Goal: Communication & Community: Connect with others

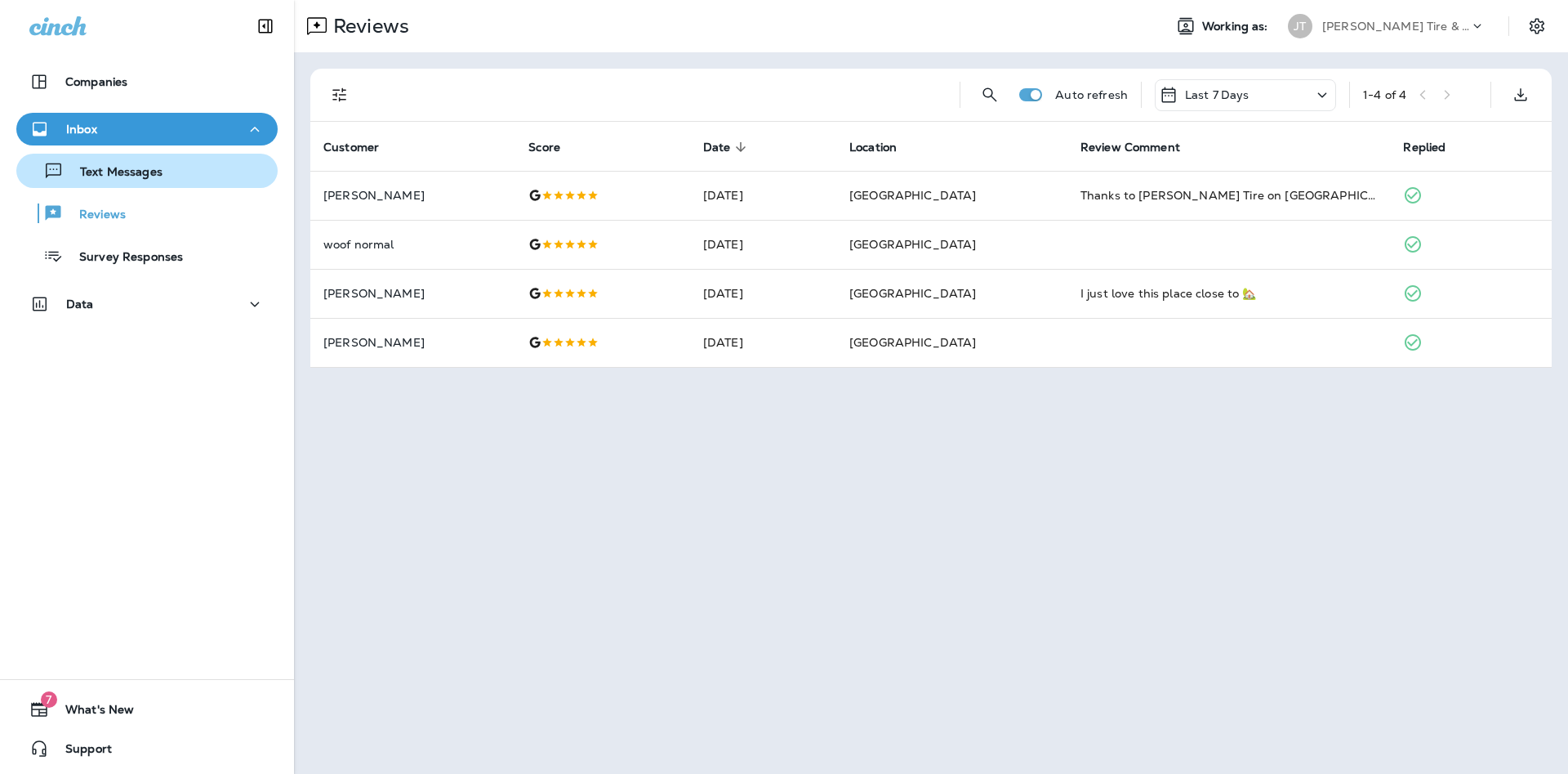
click at [144, 171] on p "Text Messages" at bounding box center [112, 172] width 99 height 15
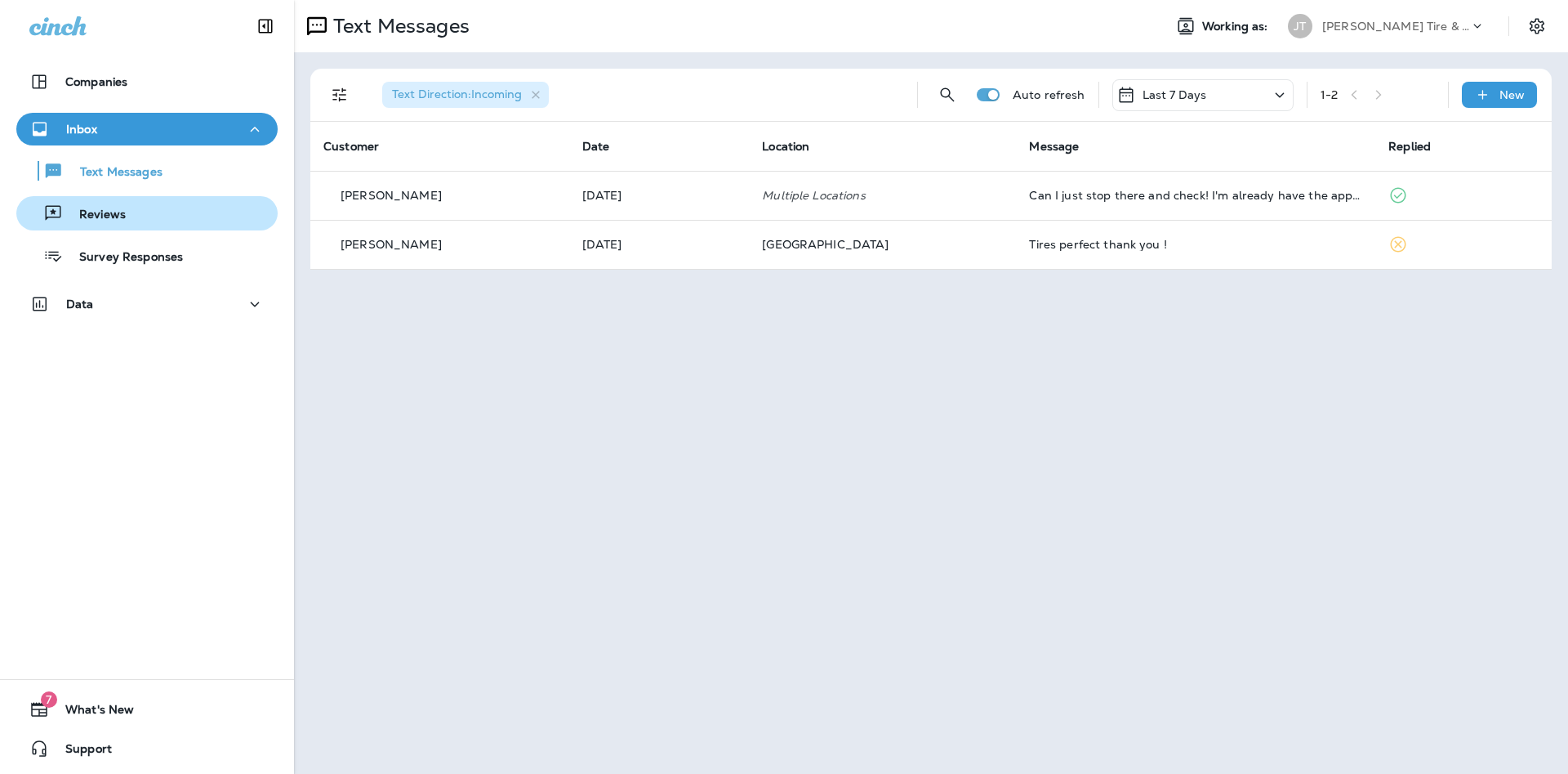
click at [121, 217] on p "Reviews" at bounding box center [93, 215] width 63 height 15
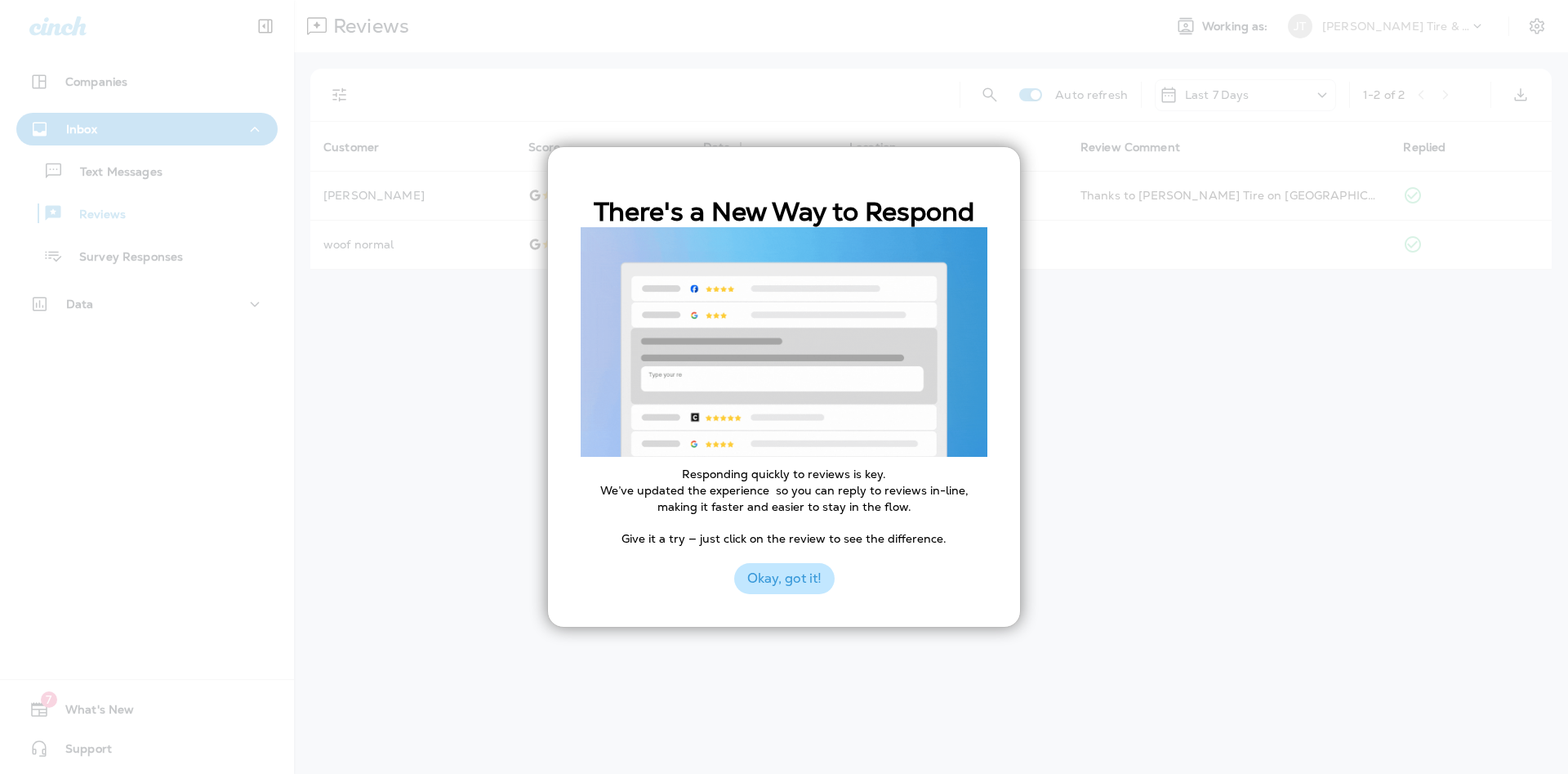
click at [803, 584] on button "Okay, got it!" at bounding box center [784, 578] width 101 height 31
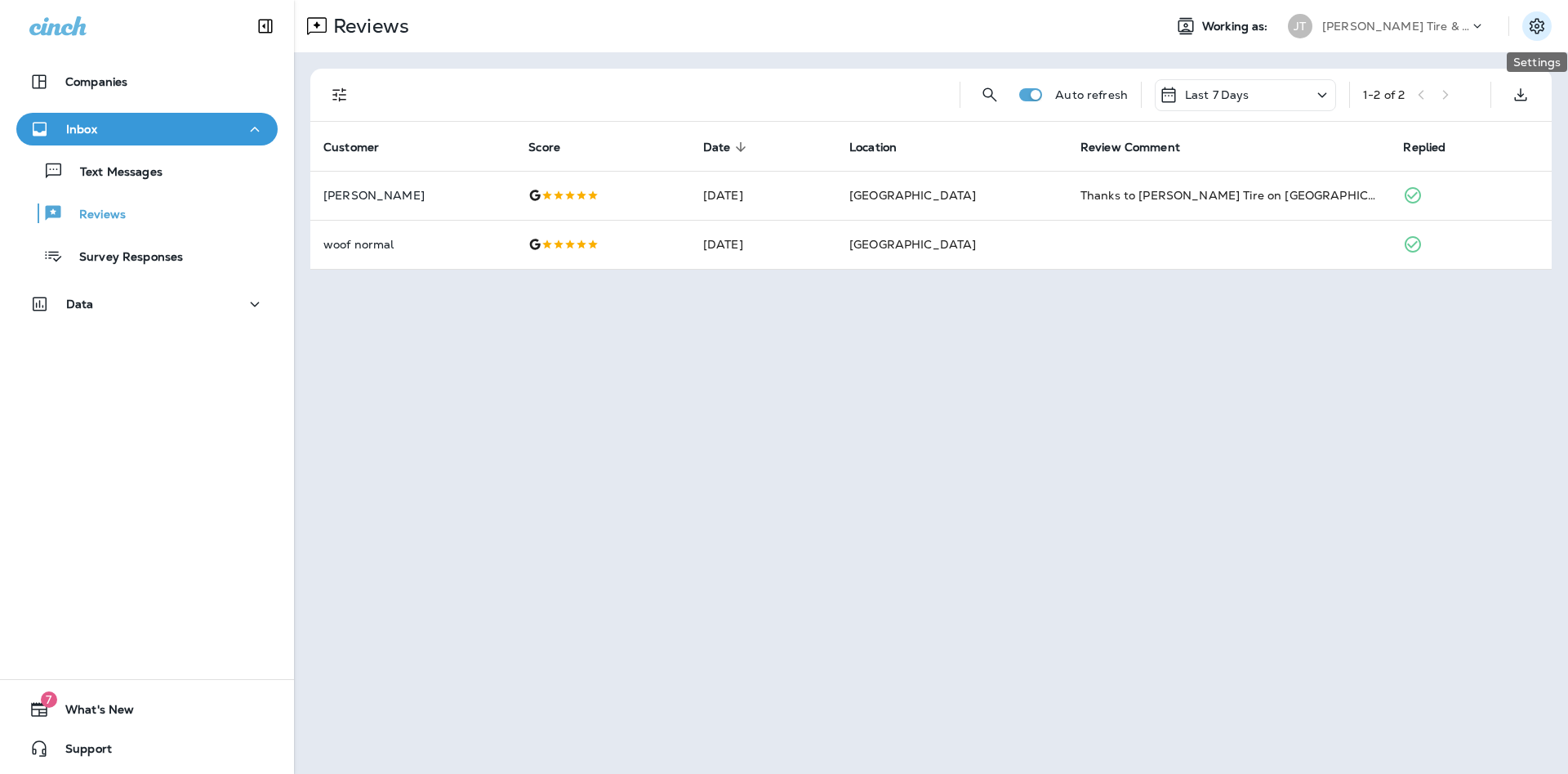
click at [1538, 34] on icon "Settings" at bounding box center [1537, 25] width 14 height 15
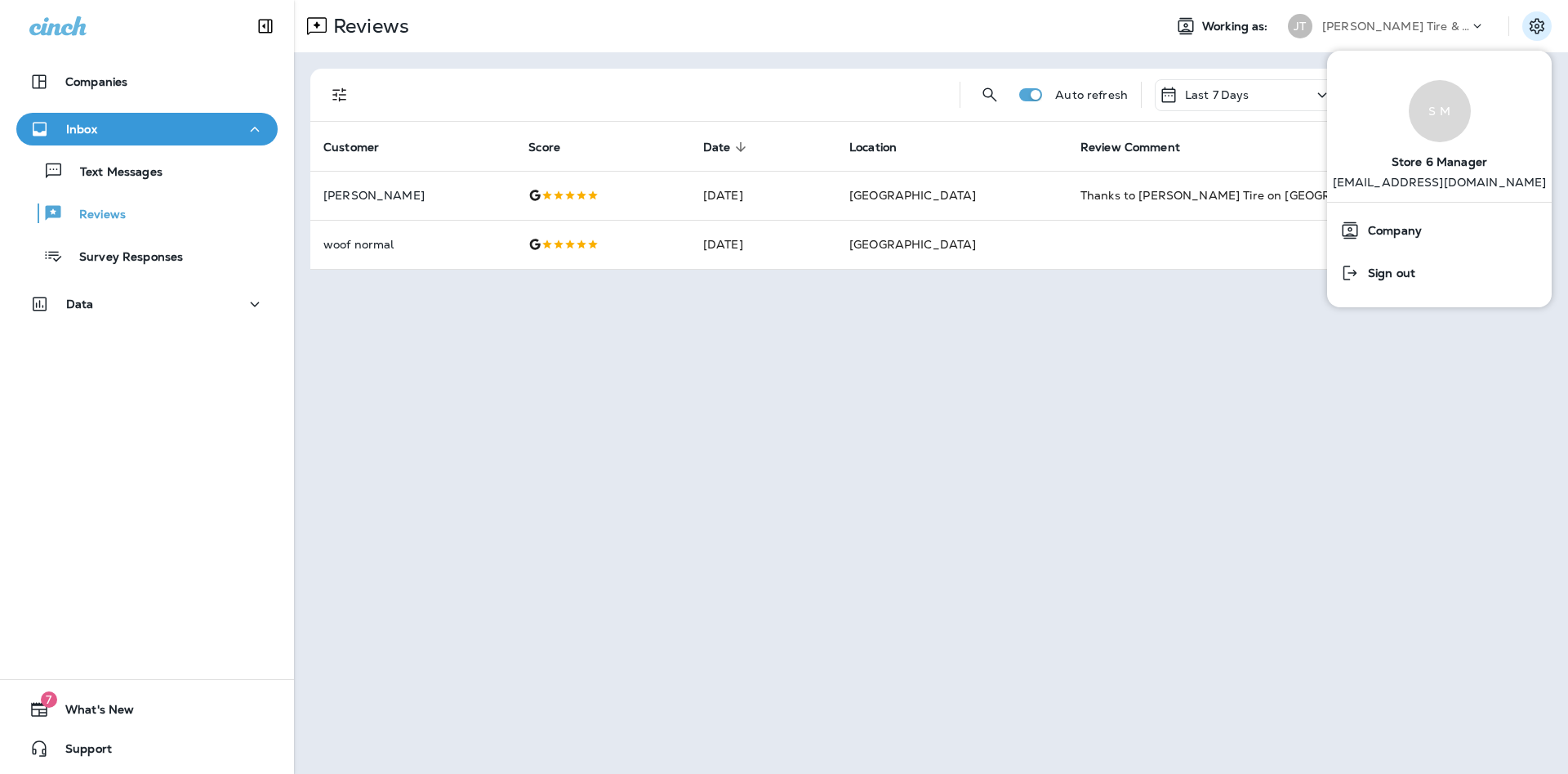
click at [1303, 405] on div "Reviews Working as: [PERSON_NAME] Tire & Auto Auto refresh Last 7 Days 1 - 2 of…" at bounding box center [931, 387] width 1275 height 774
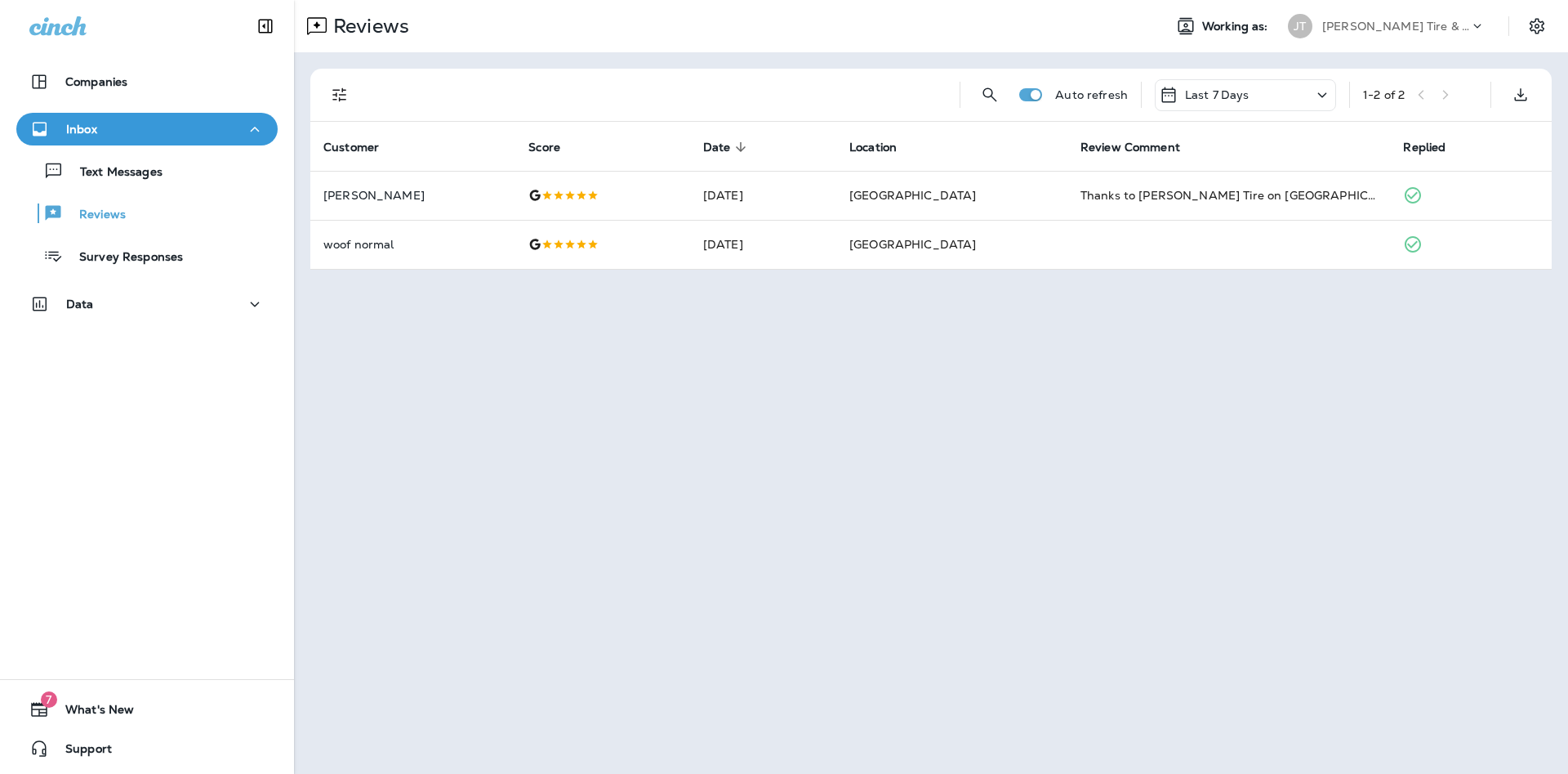
click at [1324, 96] on icon at bounding box center [1323, 94] width 9 height 5
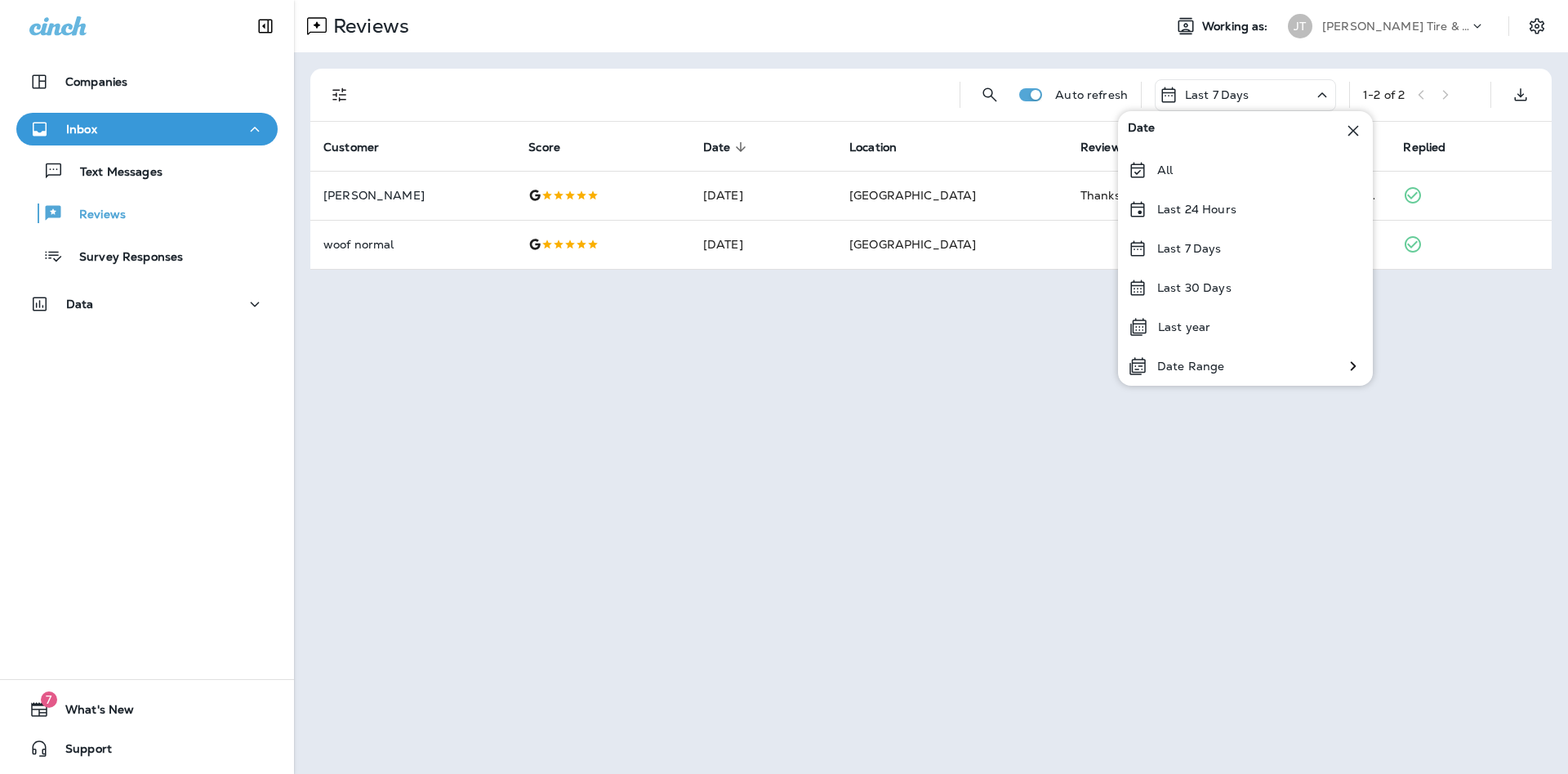
click at [1326, 96] on icon at bounding box center [1323, 94] width 9 height 5
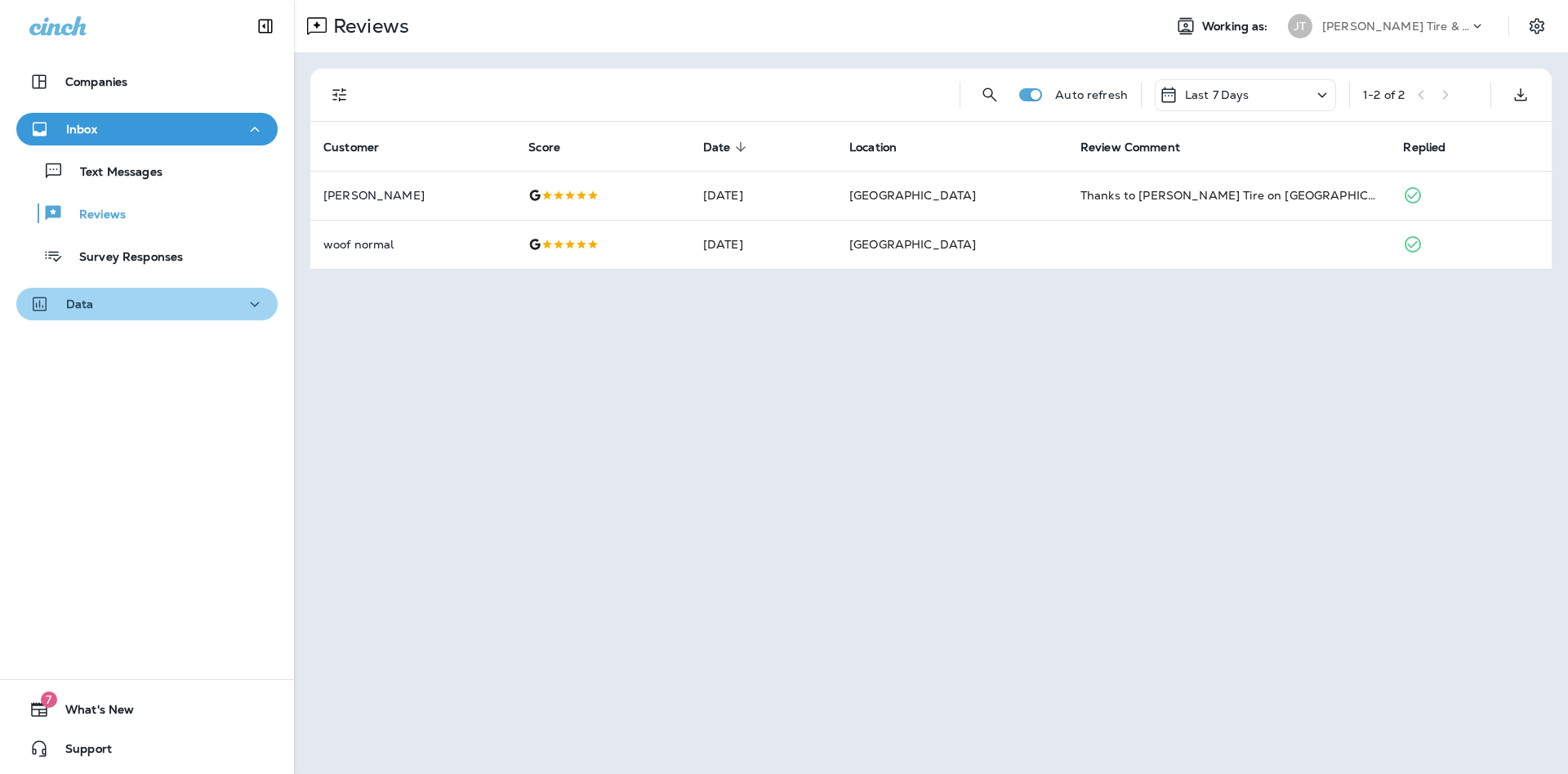
click at [251, 313] on icon "button" at bounding box center [255, 305] width 20 height 21
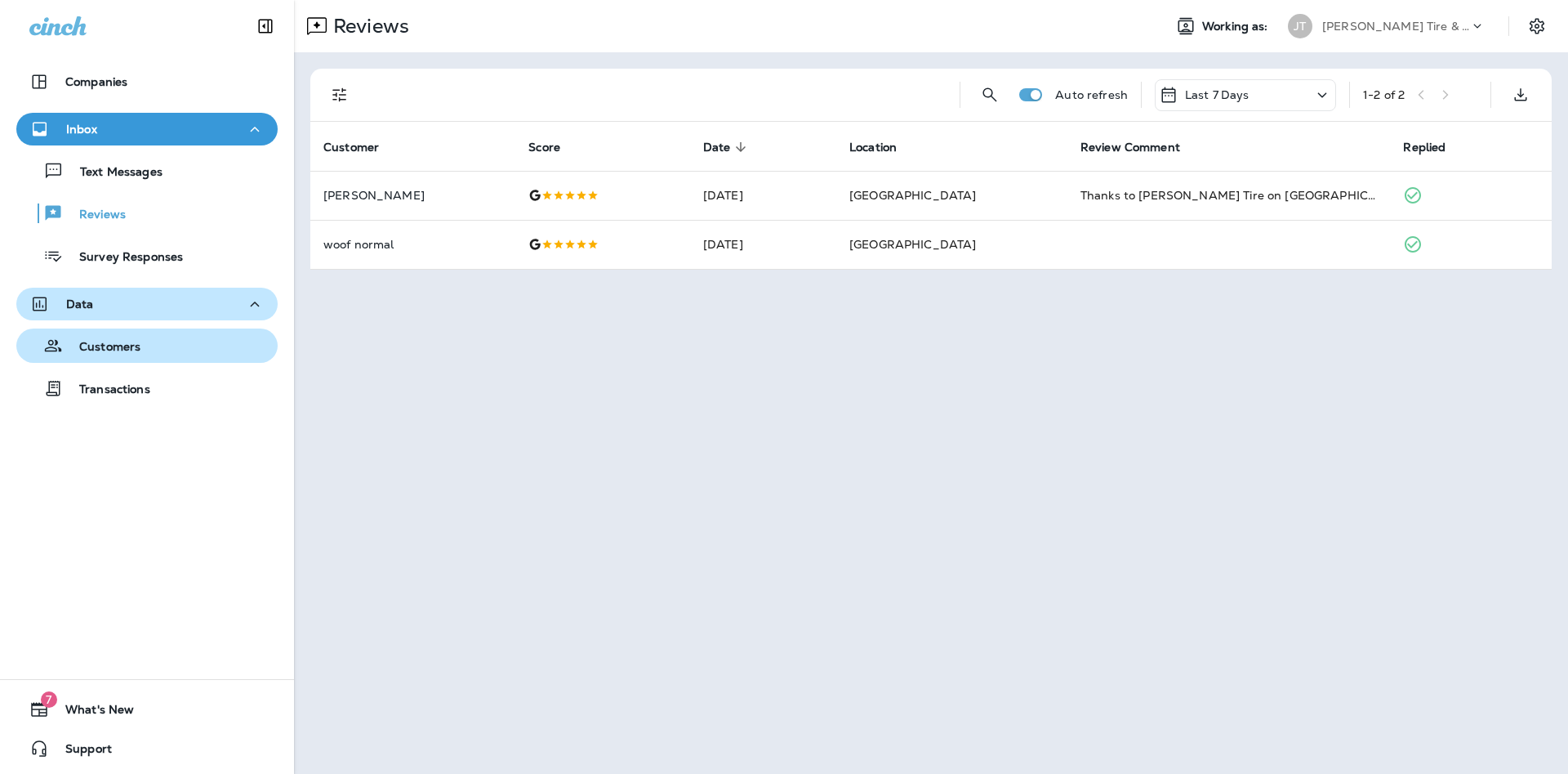
click at [163, 346] on div "Customers" at bounding box center [147, 345] width 248 height 24
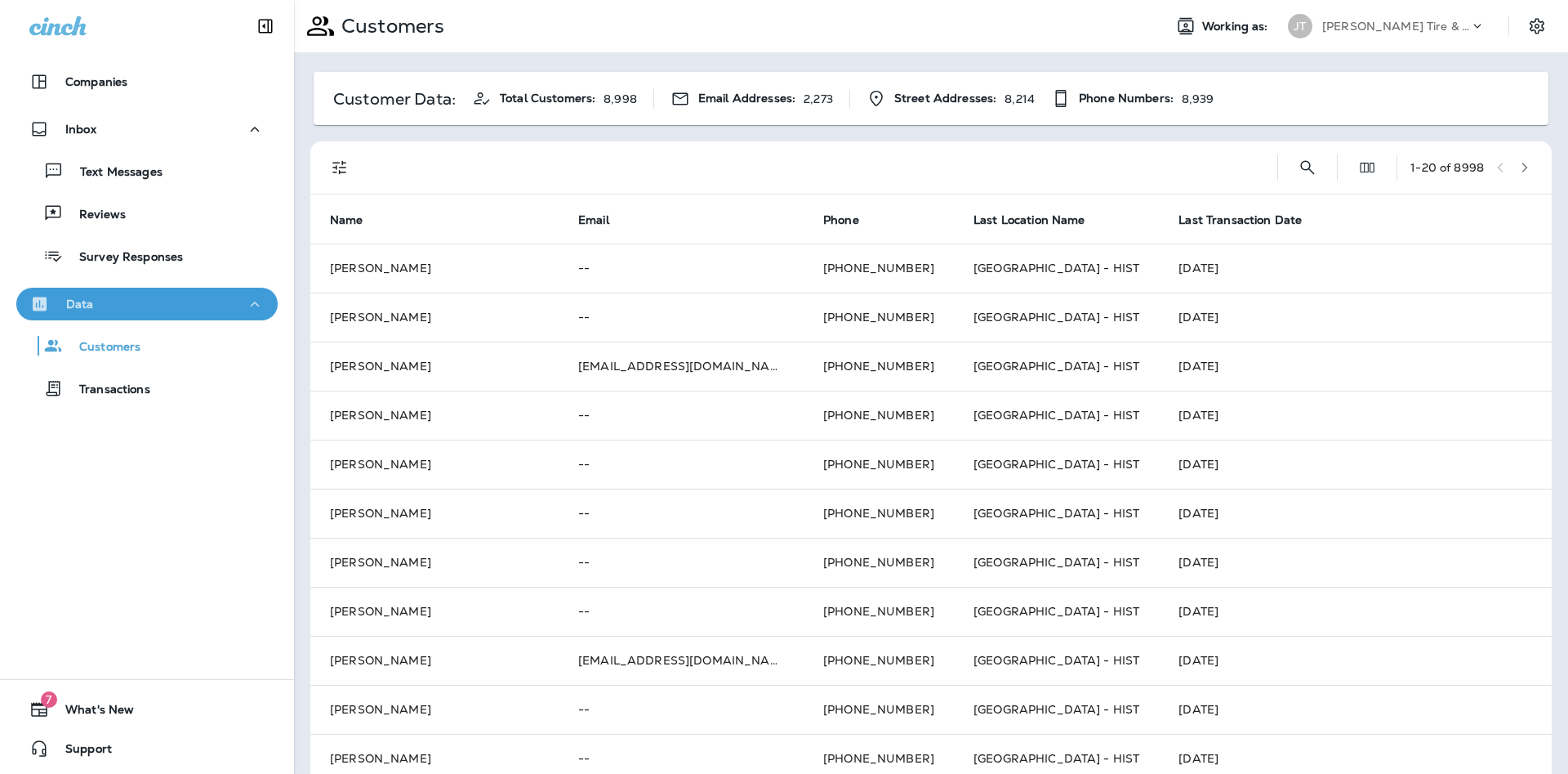
click at [255, 304] on icon "button" at bounding box center [255, 304] width 9 height 5
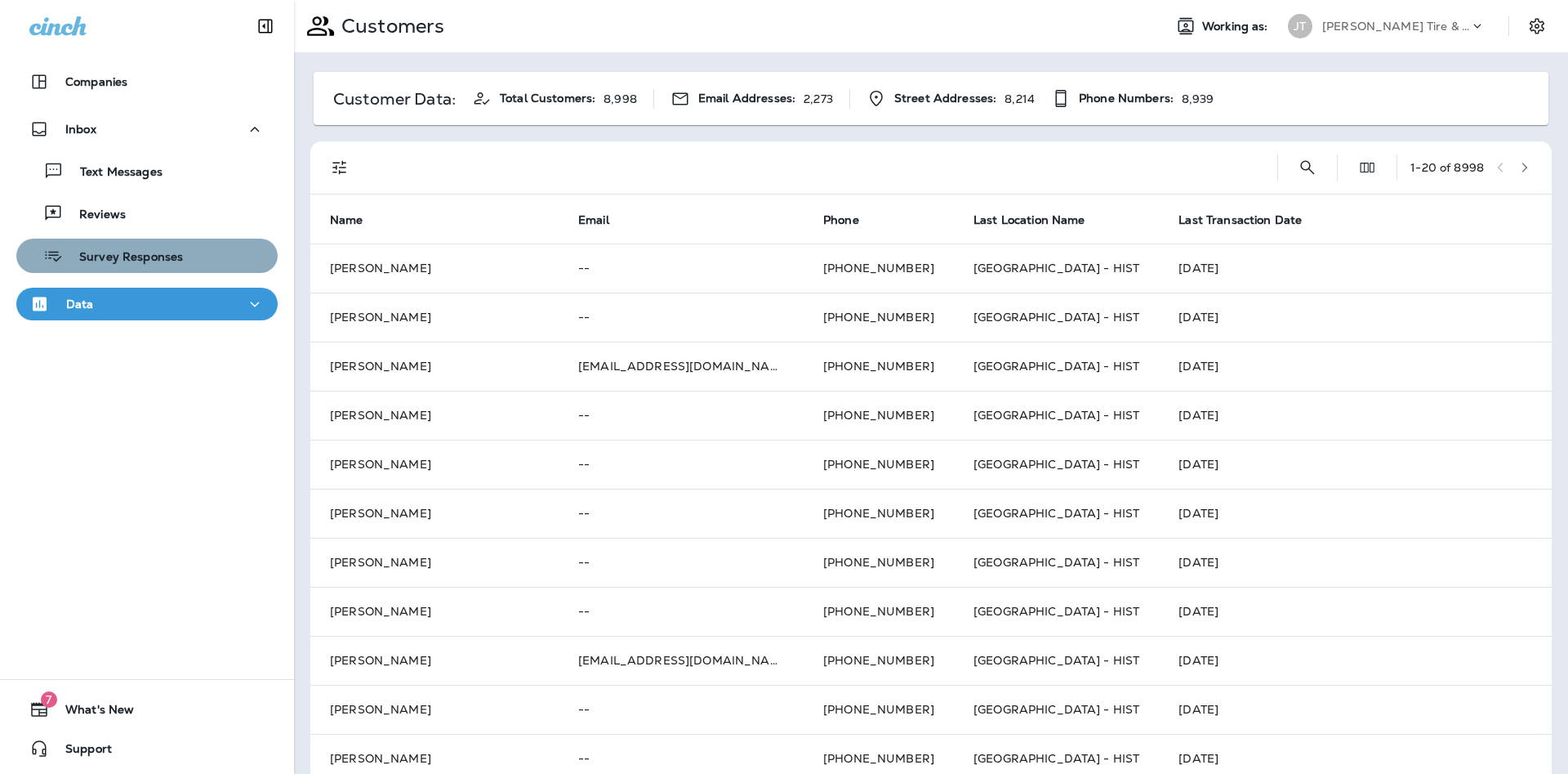
click at [148, 260] on p "Survey Responses" at bounding box center [122, 257] width 120 height 15
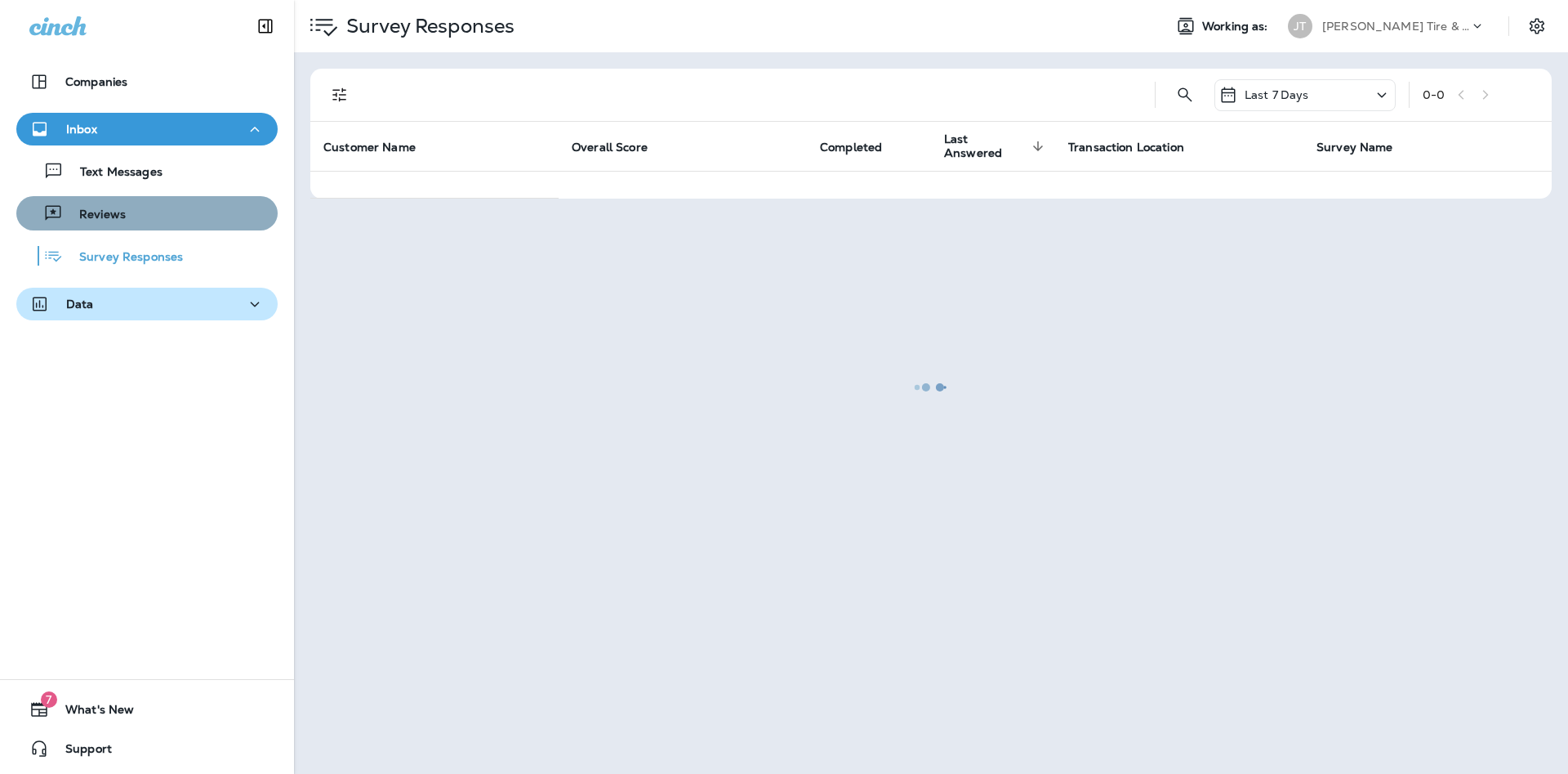
click at [116, 228] on button "Reviews" at bounding box center [147, 213] width 262 height 34
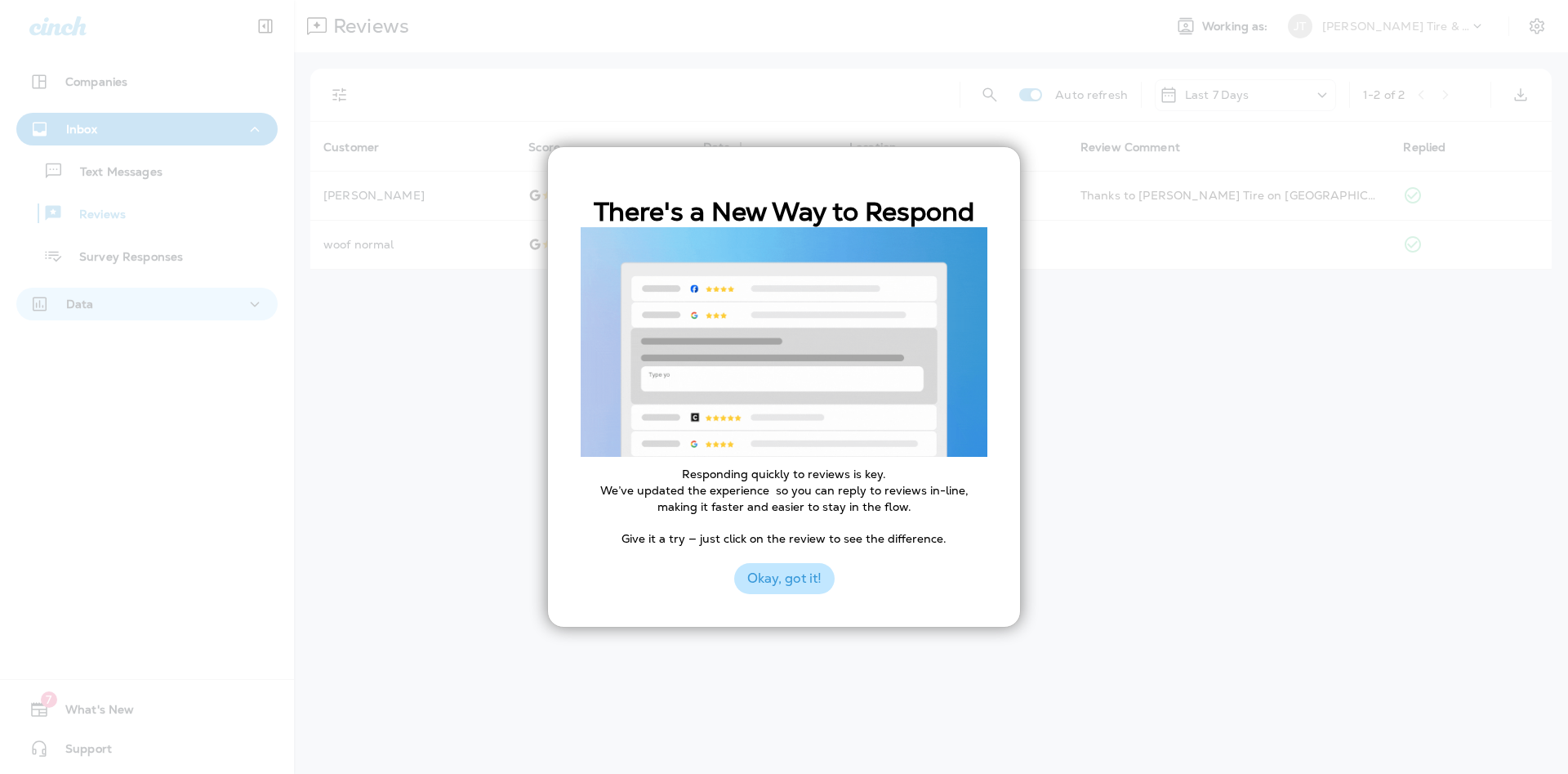
click at [810, 591] on button "Okay, got it!" at bounding box center [784, 578] width 101 height 31
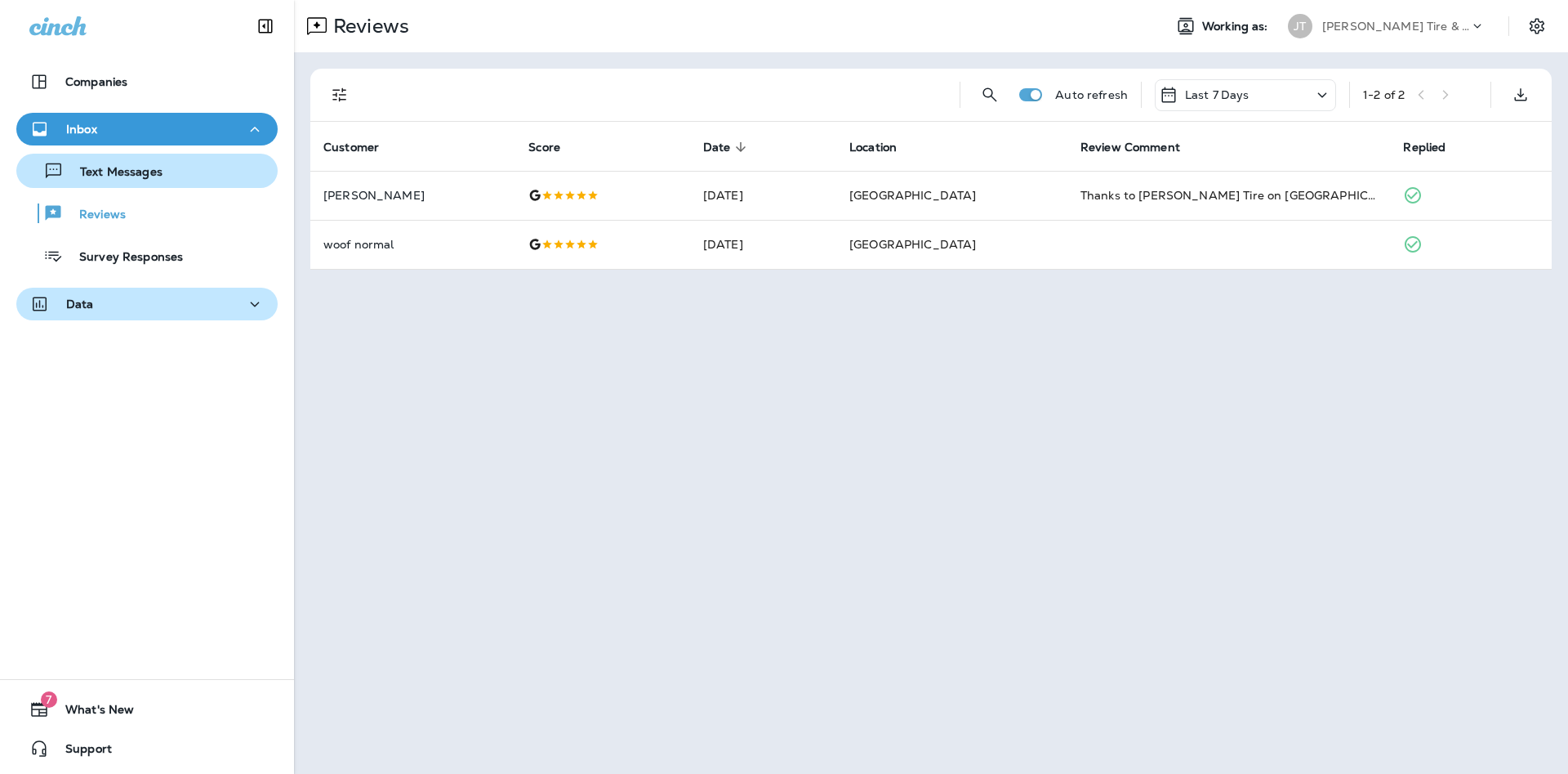
click at [173, 178] on div "Text Messages" at bounding box center [147, 170] width 248 height 24
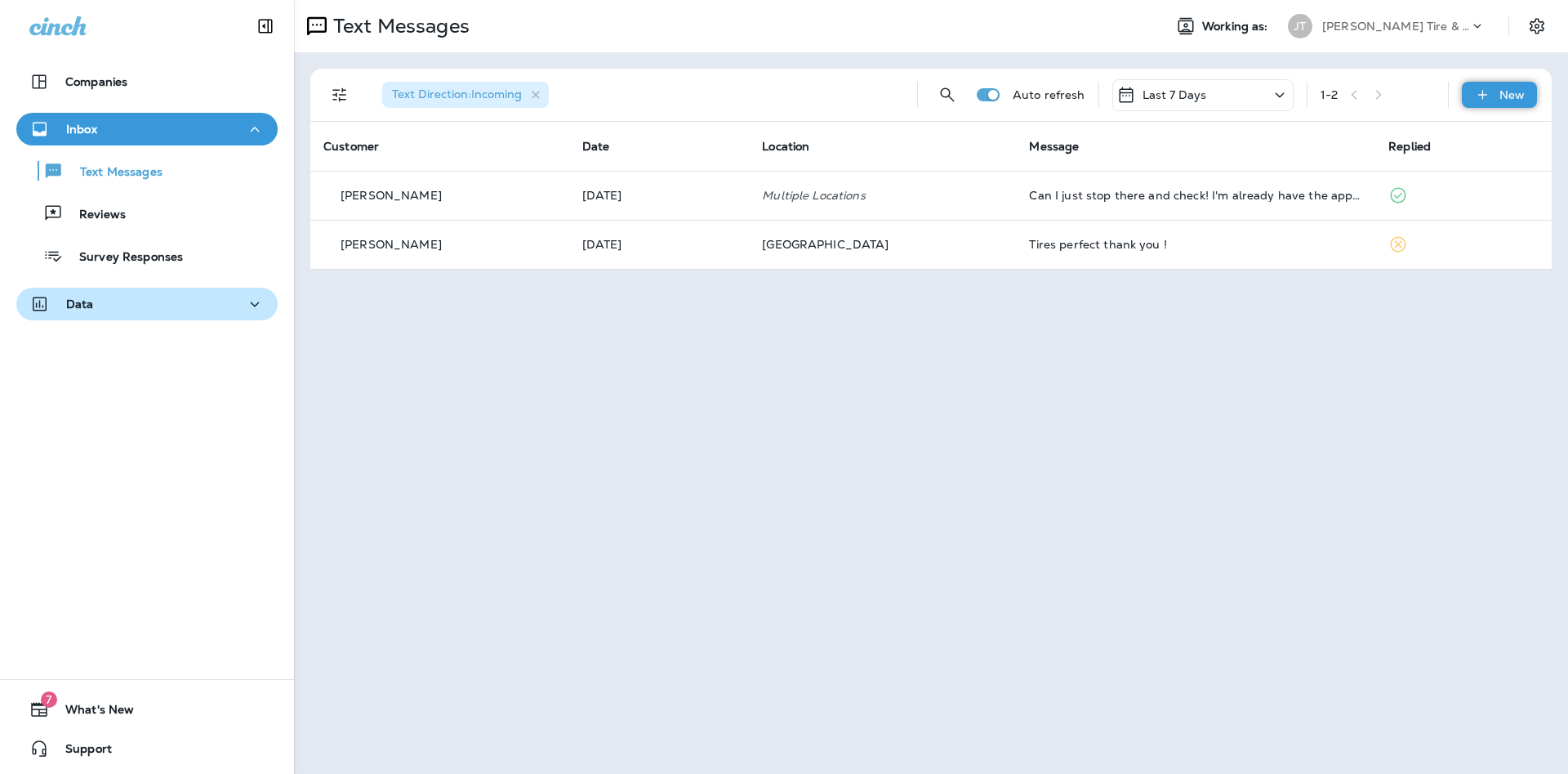
click at [1502, 88] on p "New" at bounding box center [1513, 94] width 25 height 13
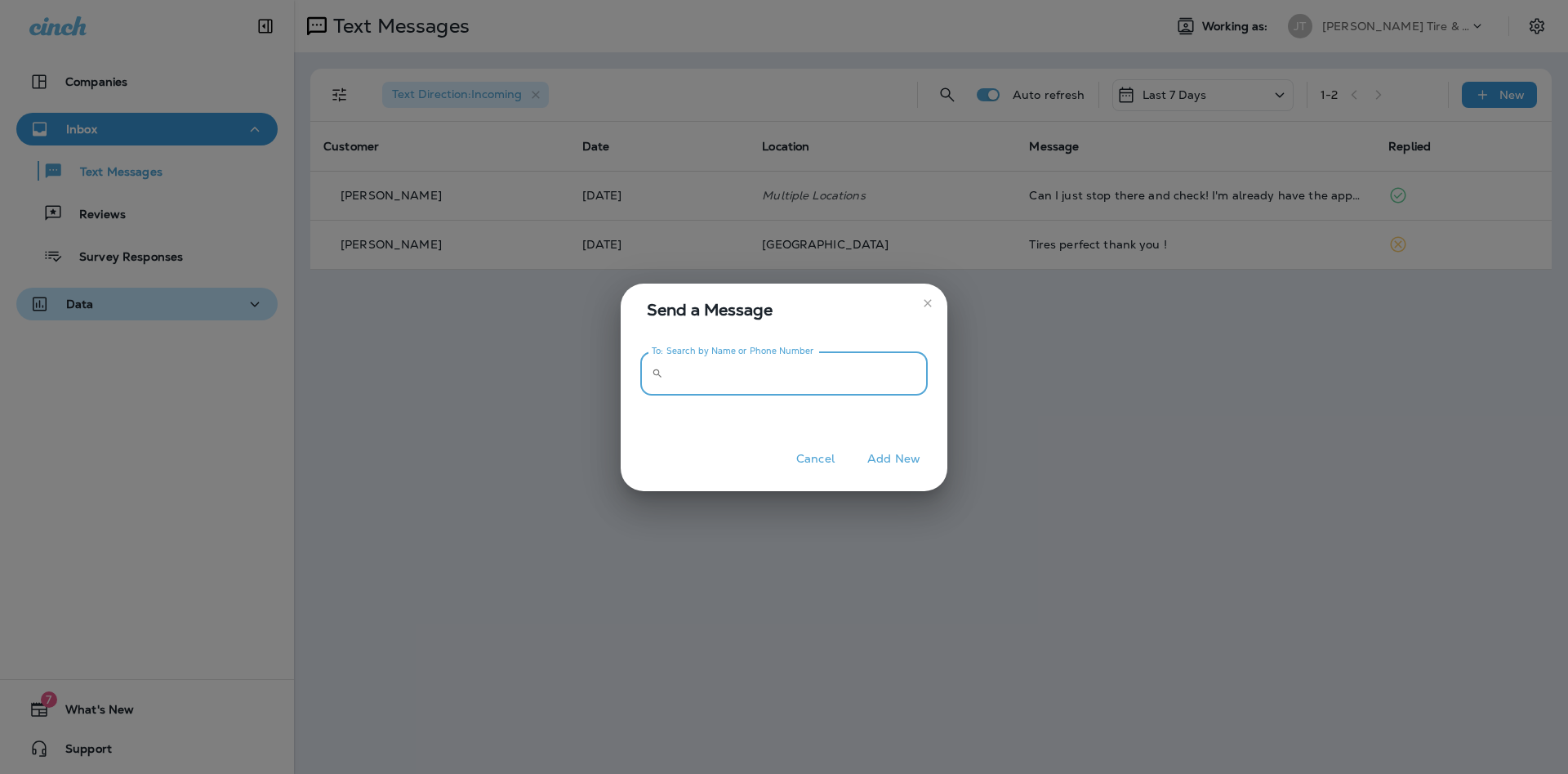
click at [778, 382] on input "To: Search by Name or Phone Number" at bounding box center [798, 374] width 258 height 44
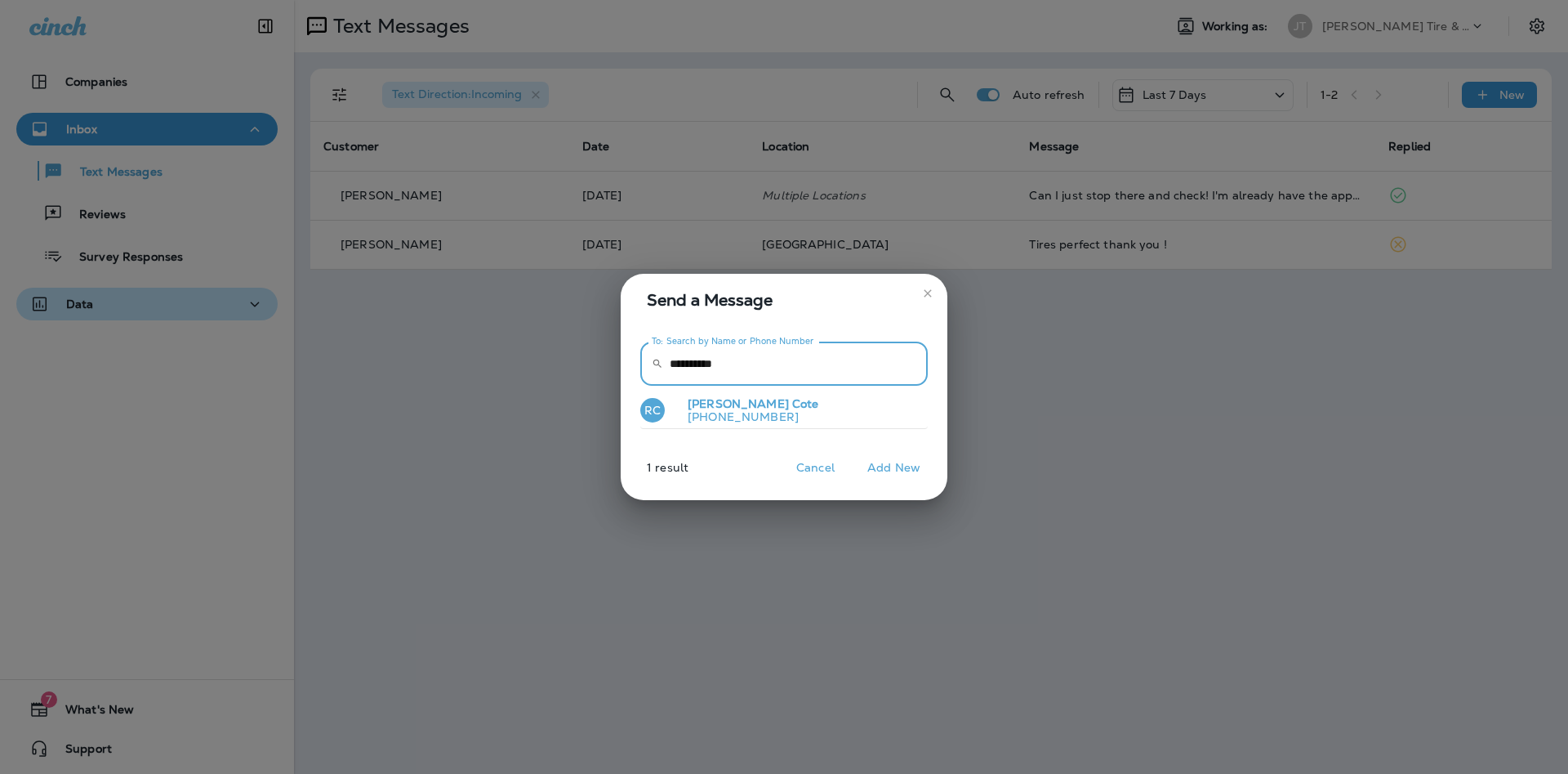
type input "**********"
click at [763, 407] on p "[PERSON_NAME]" at bounding box center [747, 403] width 145 height 14
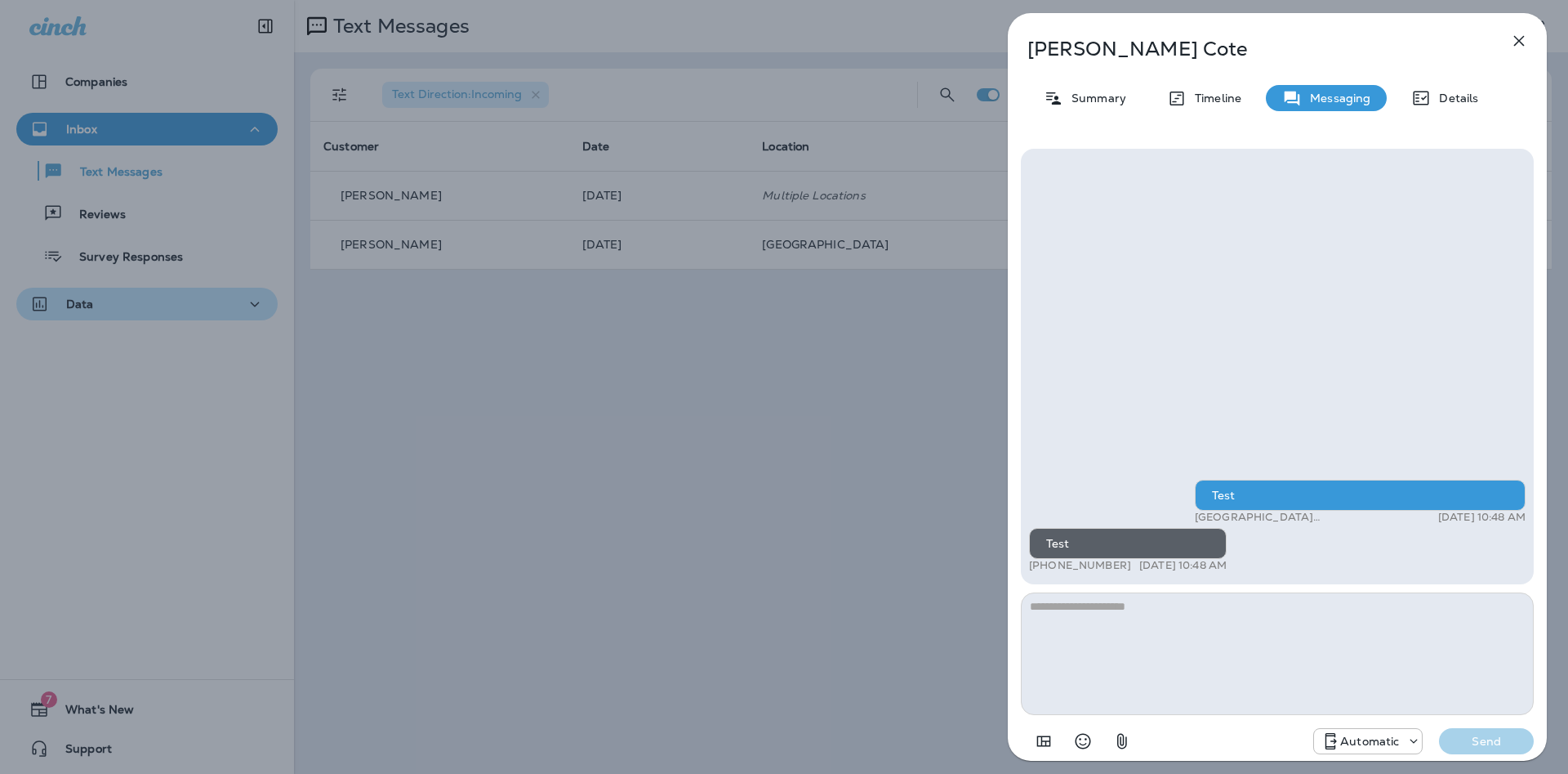
click at [1074, 610] on textarea at bounding box center [1277, 653] width 513 height 122
type textarea "****"
click at [1489, 745] on p "Send" at bounding box center [1486, 741] width 69 height 15
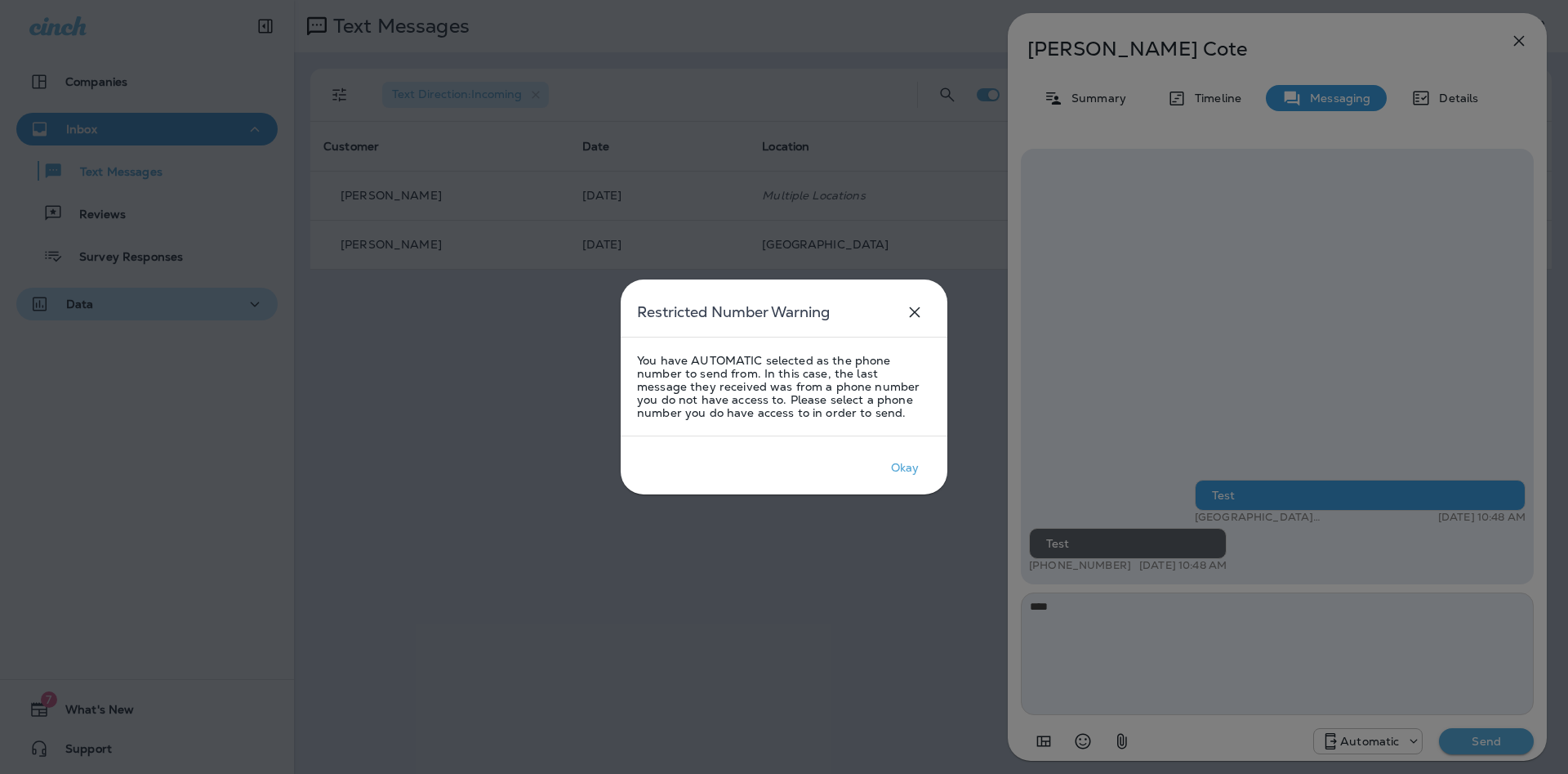
click at [1384, 742] on div at bounding box center [784, 387] width 1568 height 774
click at [919, 470] on div "Okay" at bounding box center [906, 468] width 29 height 13
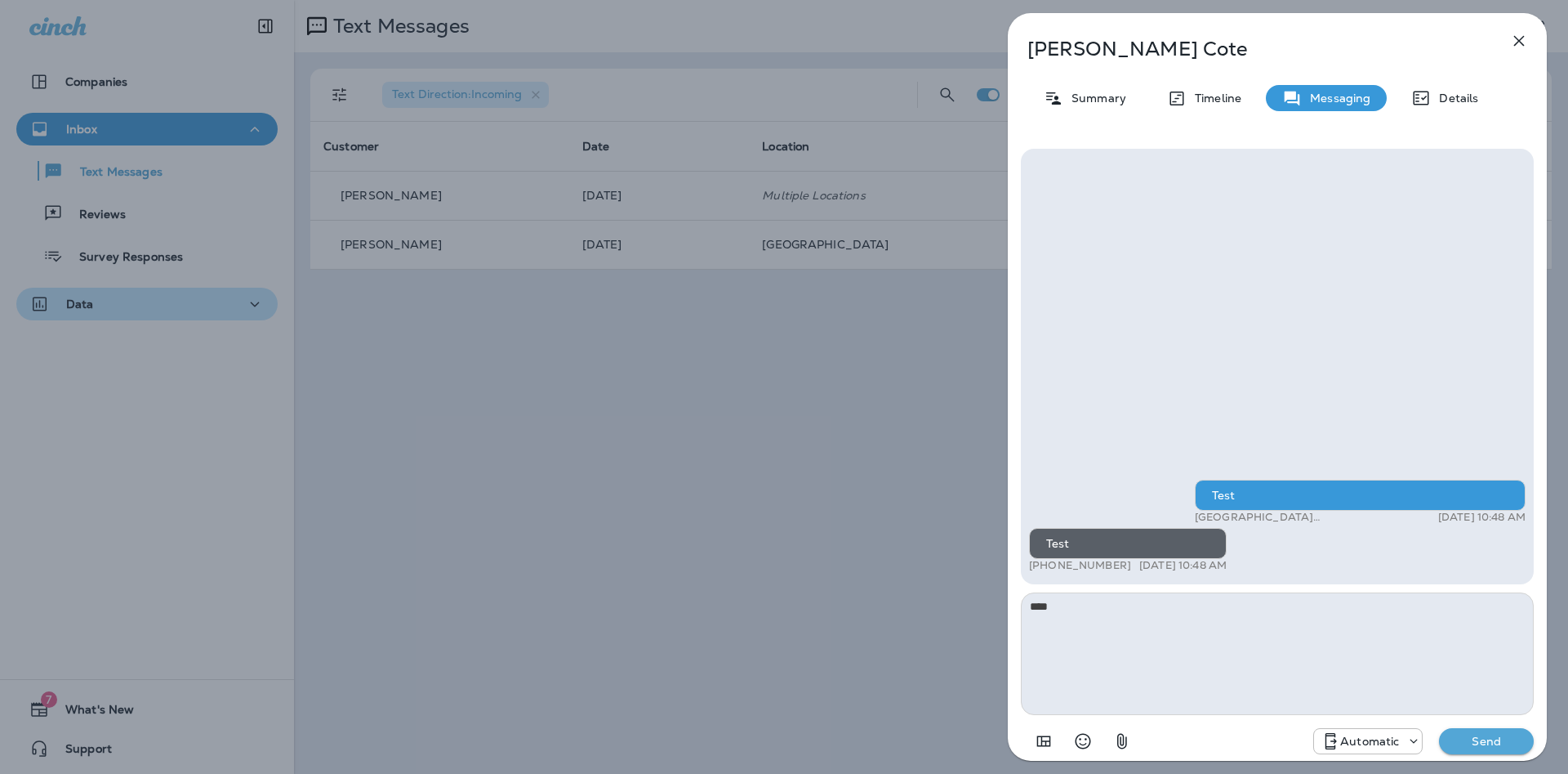
click at [1368, 735] on p "Automatic" at bounding box center [1370, 741] width 59 height 13
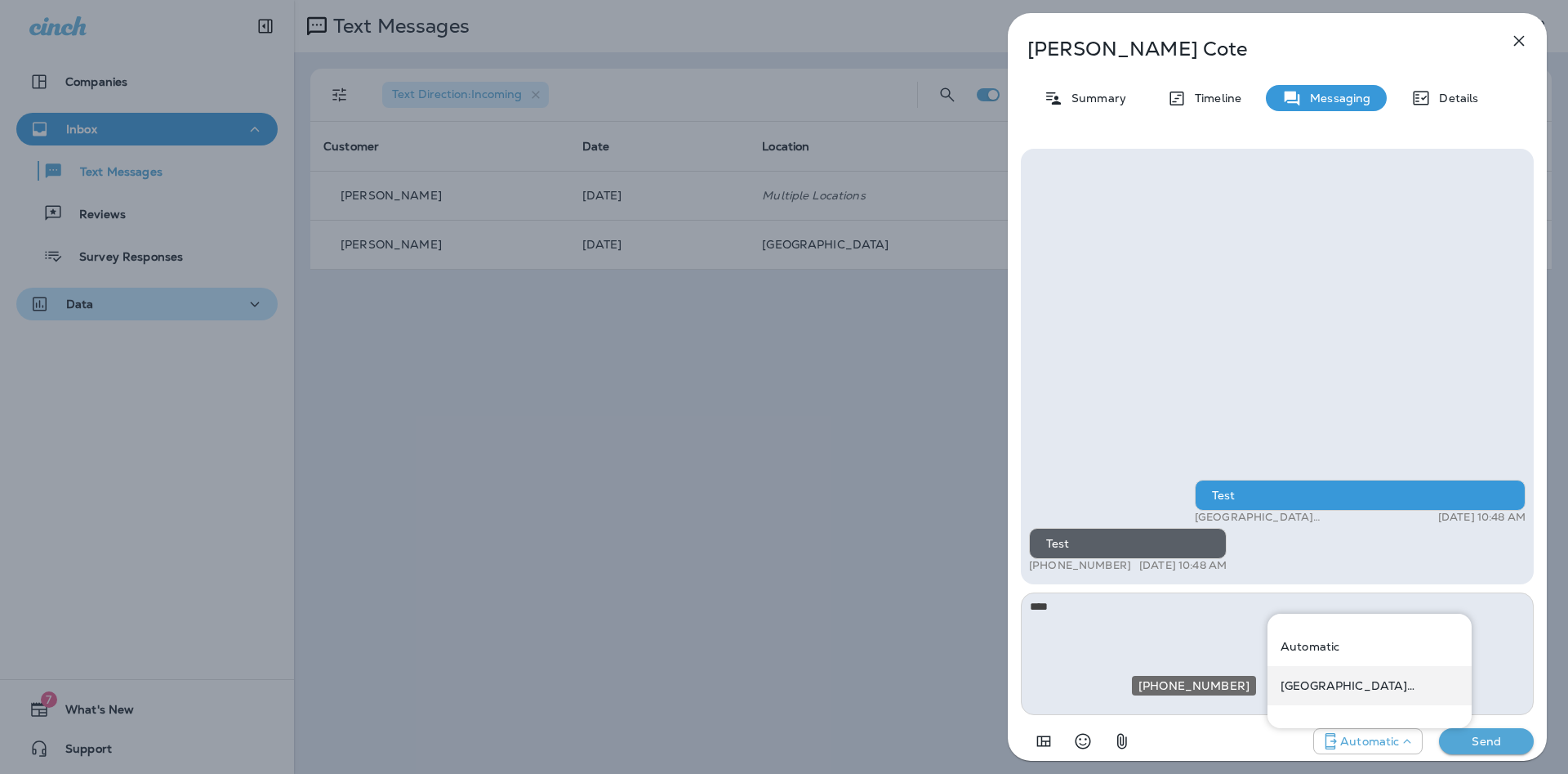
click at [1371, 689] on p "[GEOGRAPHIC_DATA] ([STREET_ADDRESS])" at bounding box center [1370, 685] width 178 height 13
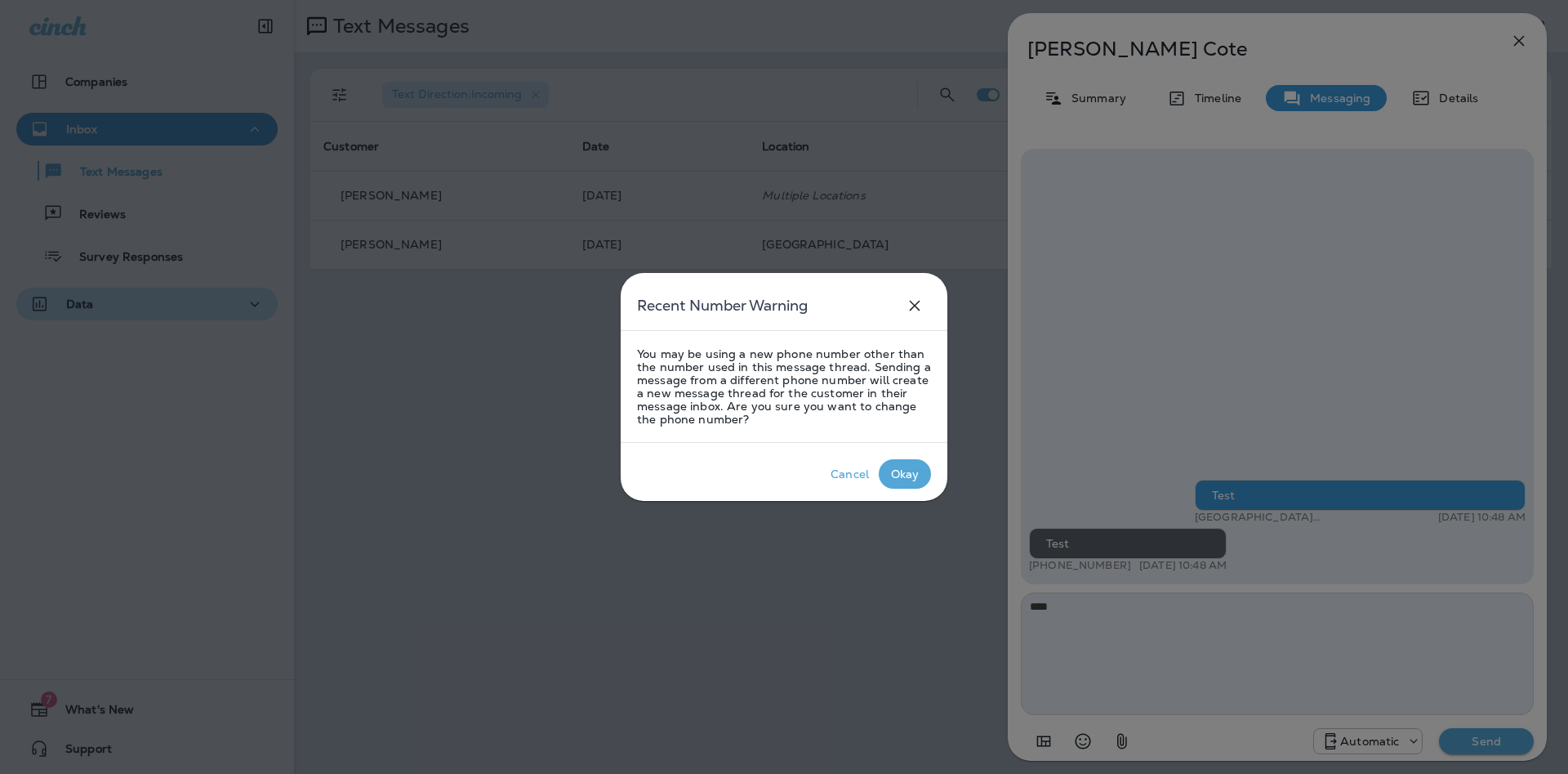
click at [890, 475] on p "Okay" at bounding box center [905, 474] width 35 height 20
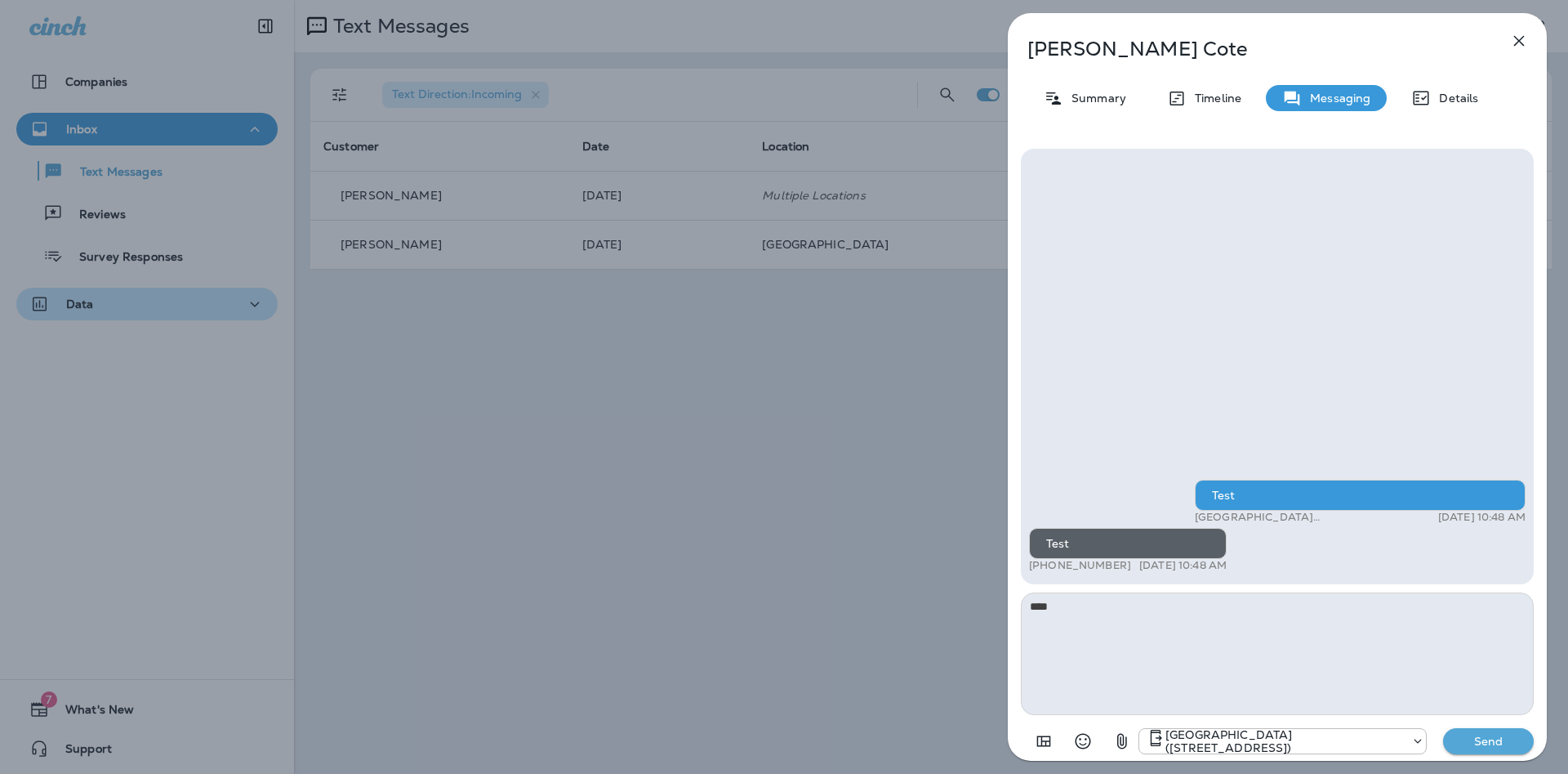
click at [1498, 741] on p "Send" at bounding box center [1489, 741] width 69 height 15
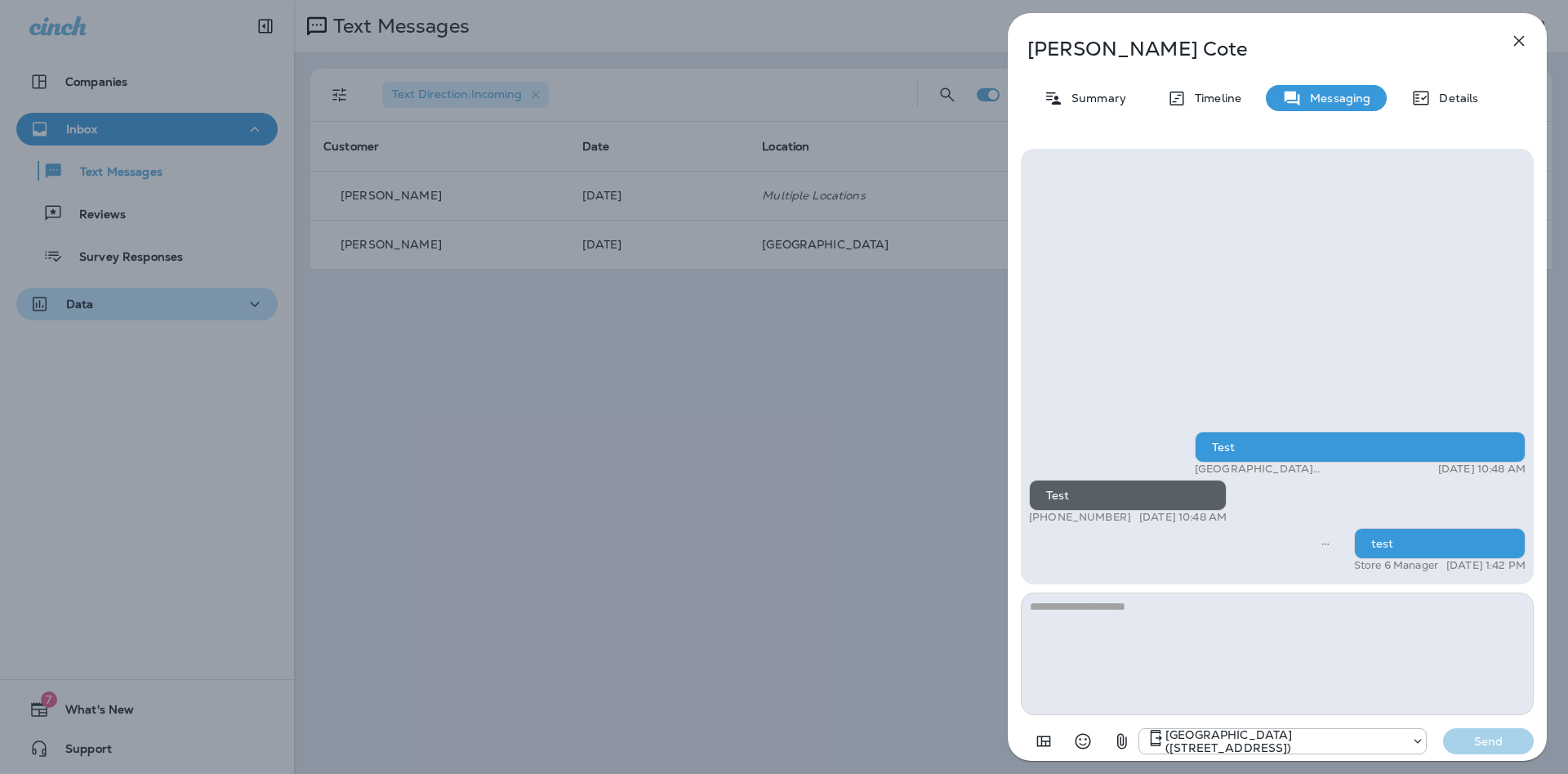
click at [1517, 51] on button "button" at bounding box center [1519, 41] width 33 height 33
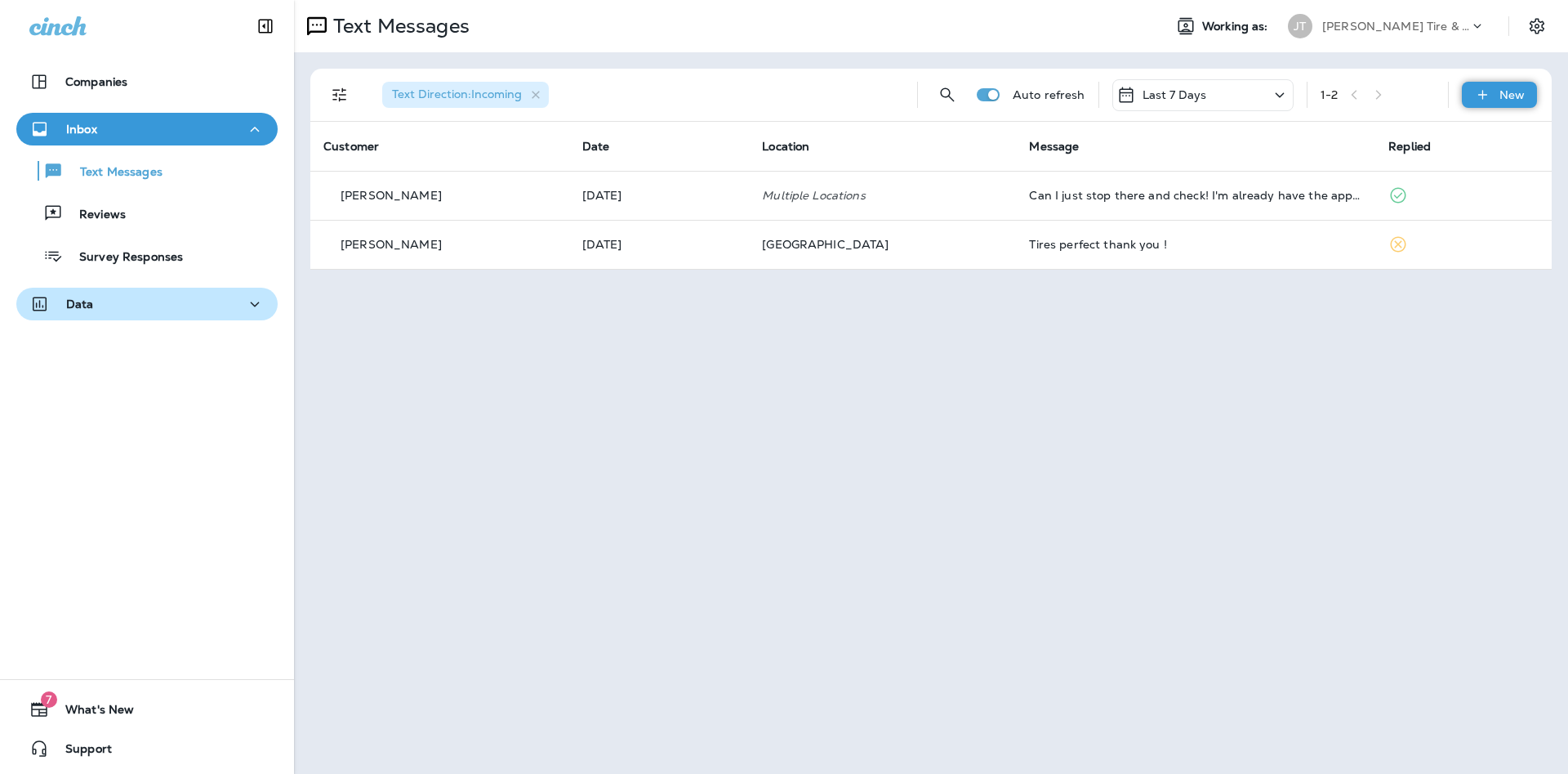
click at [1505, 97] on p "New" at bounding box center [1513, 94] width 25 height 13
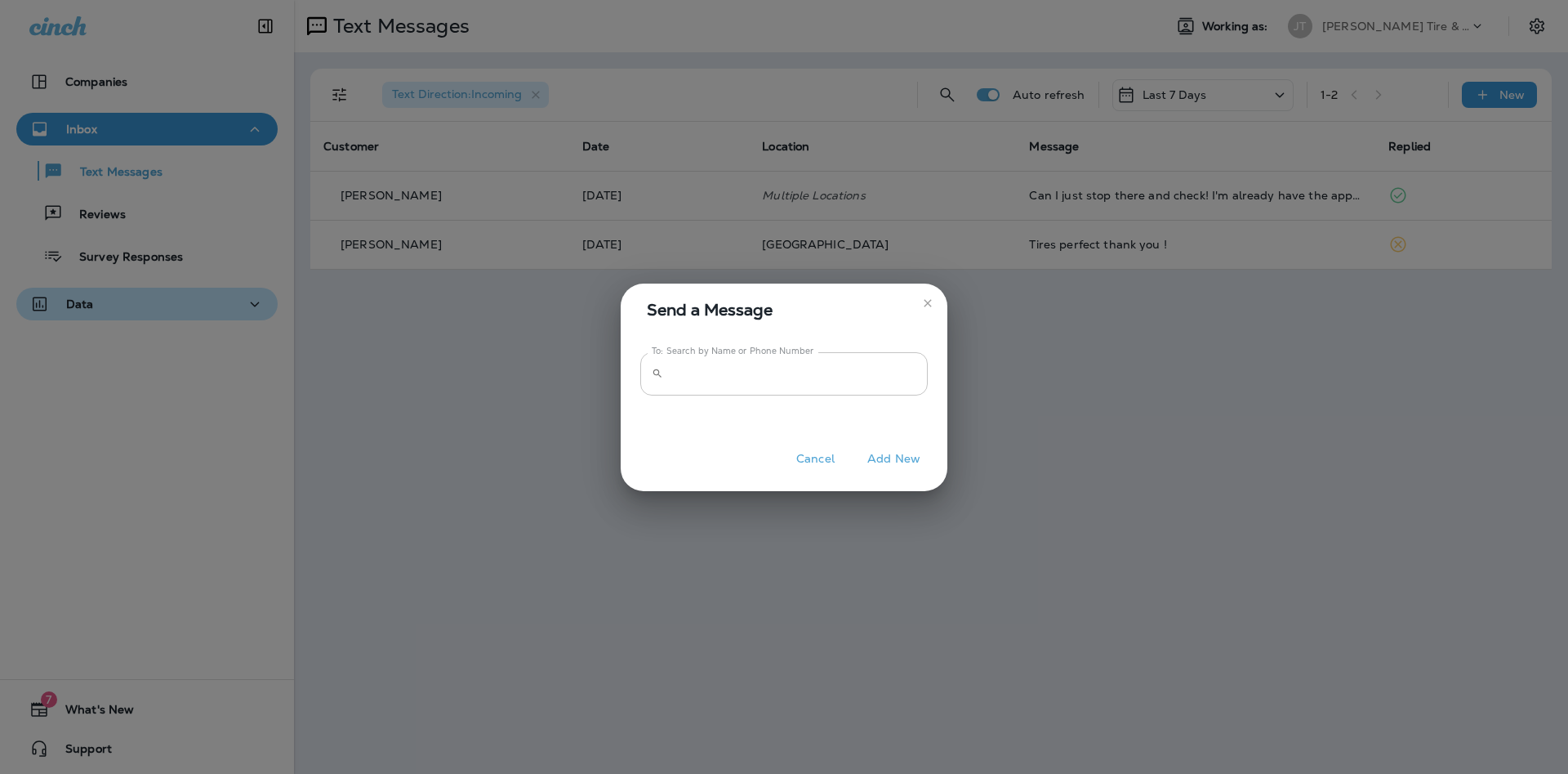
click at [727, 386] on input "To: Search by Name or Phone Number" at bounding box center [798, 374] width 258 height 44
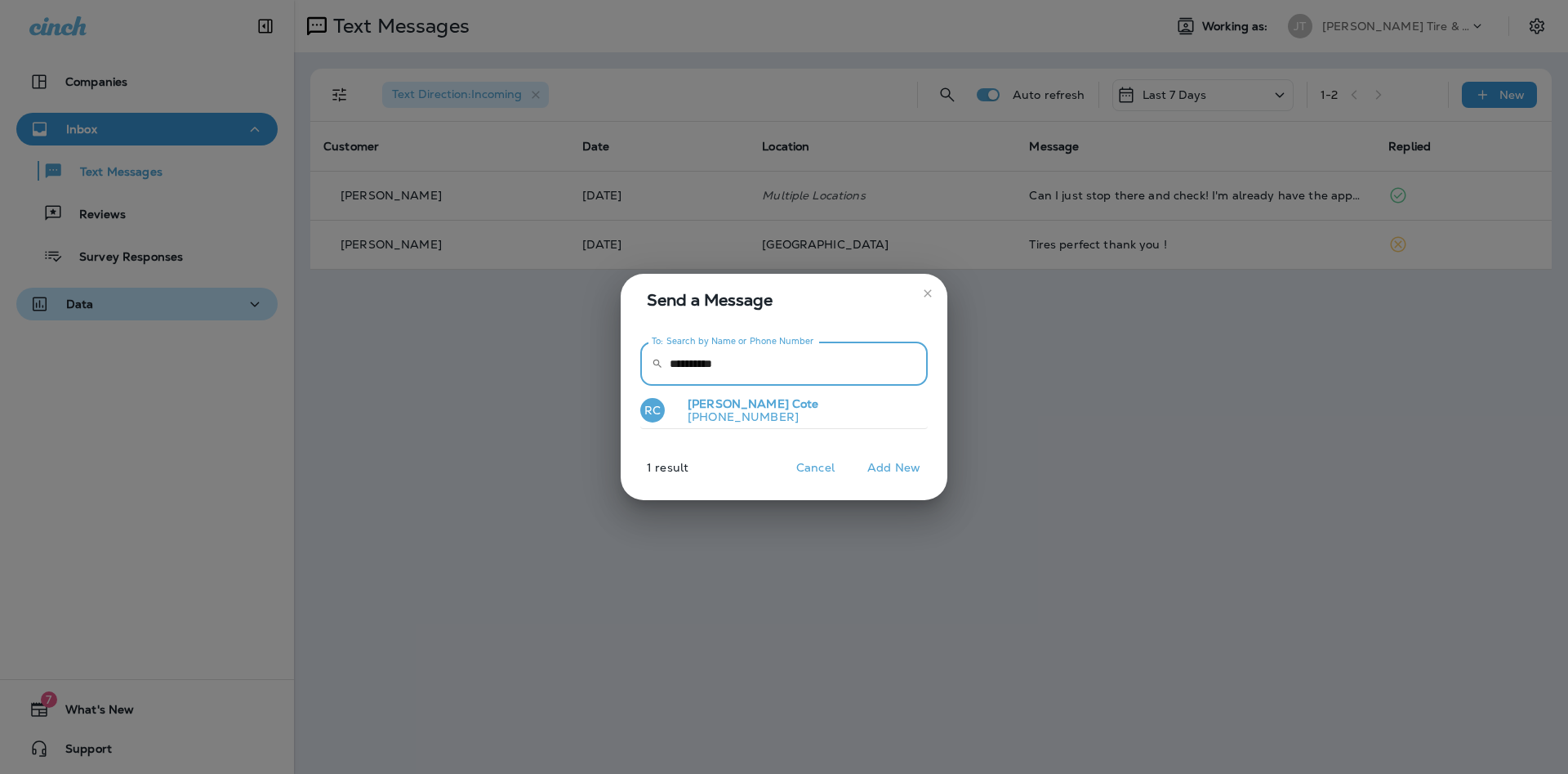
type input "**********"
click at [751, 413] on p "[PHONE_NUMBER]" at bounding box center [747, 417] width 145 height 13
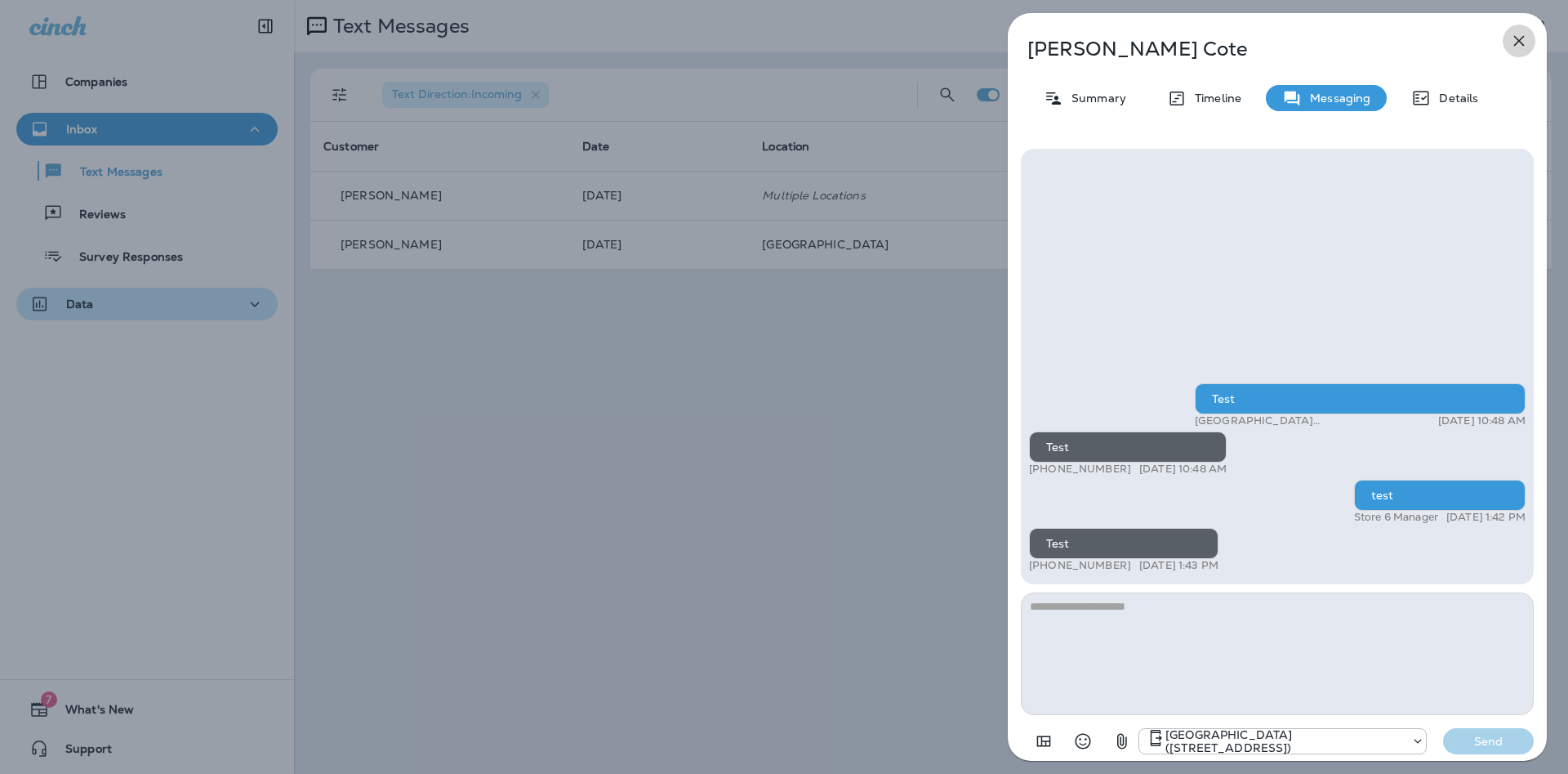
click at [1525, 39] on icon "button" at bounding box center [1519, 41] width 20 height 20
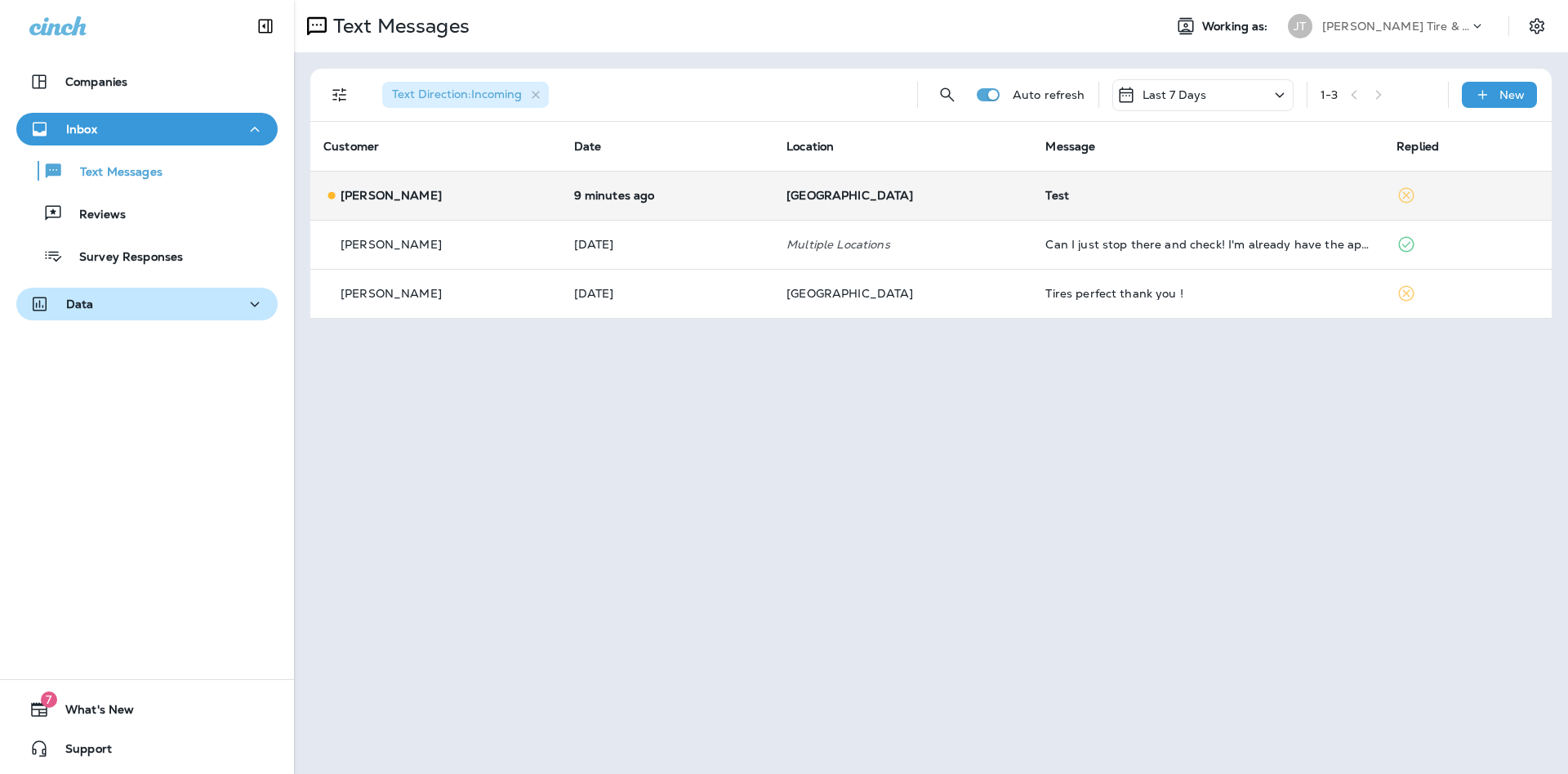
click at [855, 195] on span "[GEOGRAPHIC_DATA]" at bounding box center [850, 195] width 127 height 15
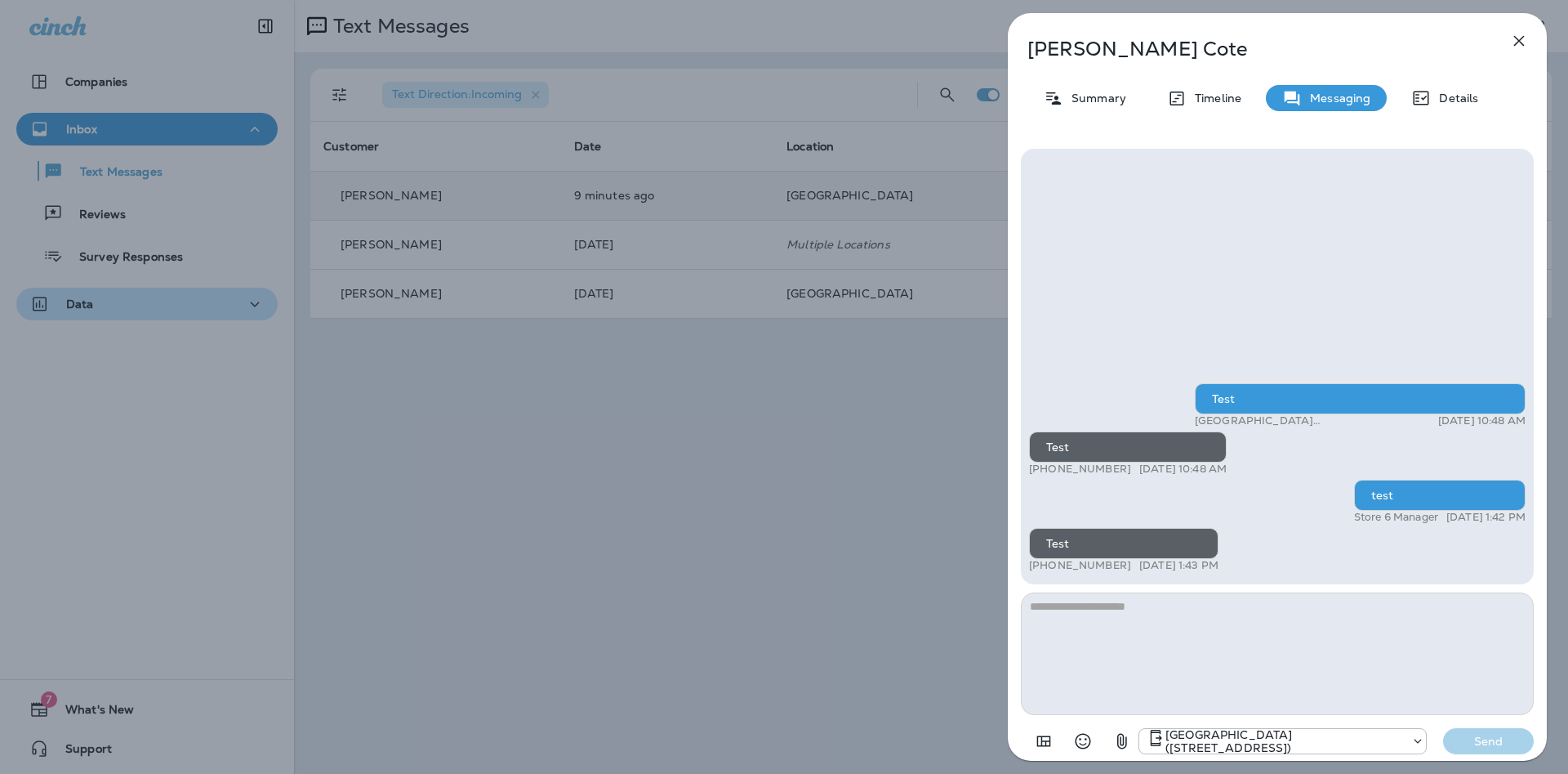
click at [1524, 35] on icon "button" at bounding box center [1519, 41] width 20 height 20
